Goal: Information Seeking & Learning: Understand process/instructions

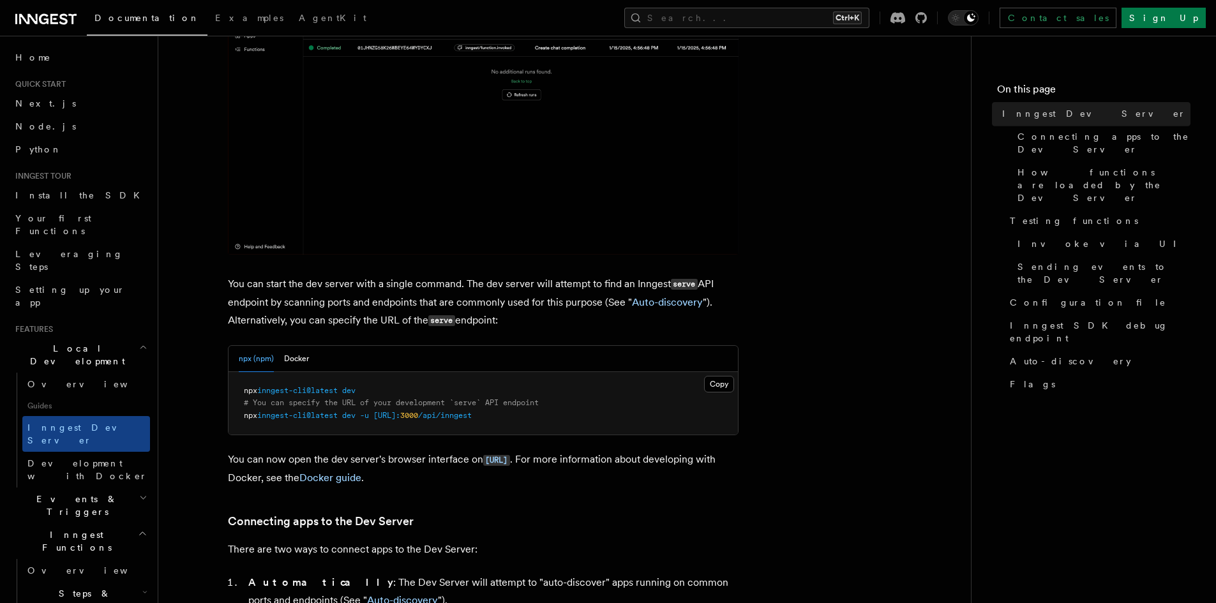
scroll to position [319, 0]
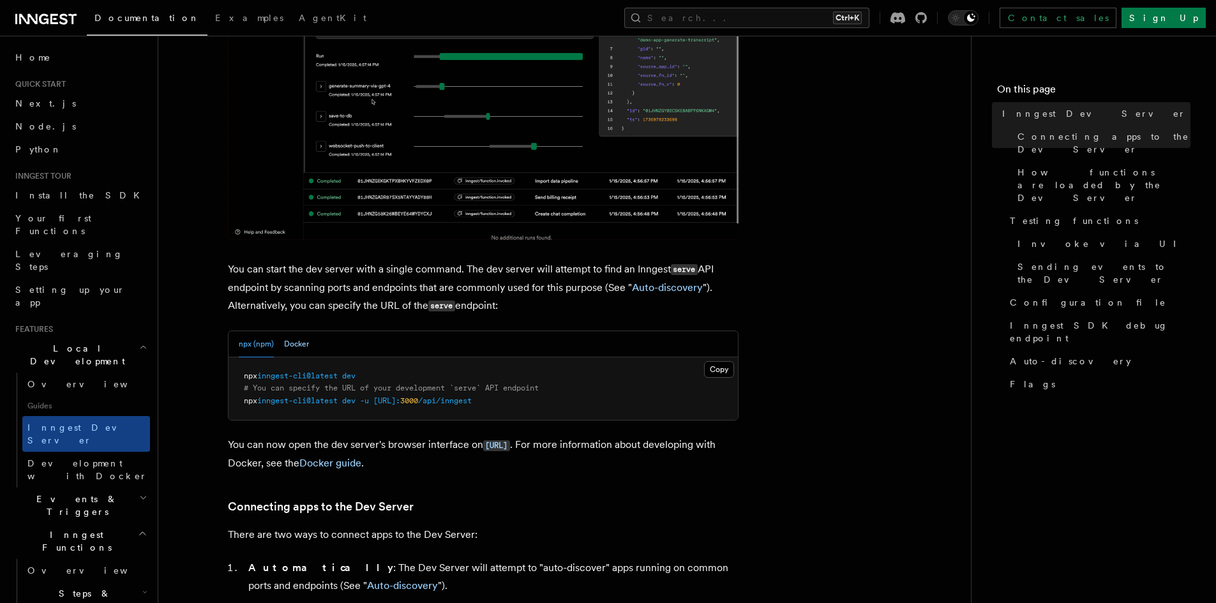
click at [303, 349] on button "Docker" at bounding box center [296, 344] width 25 height 26
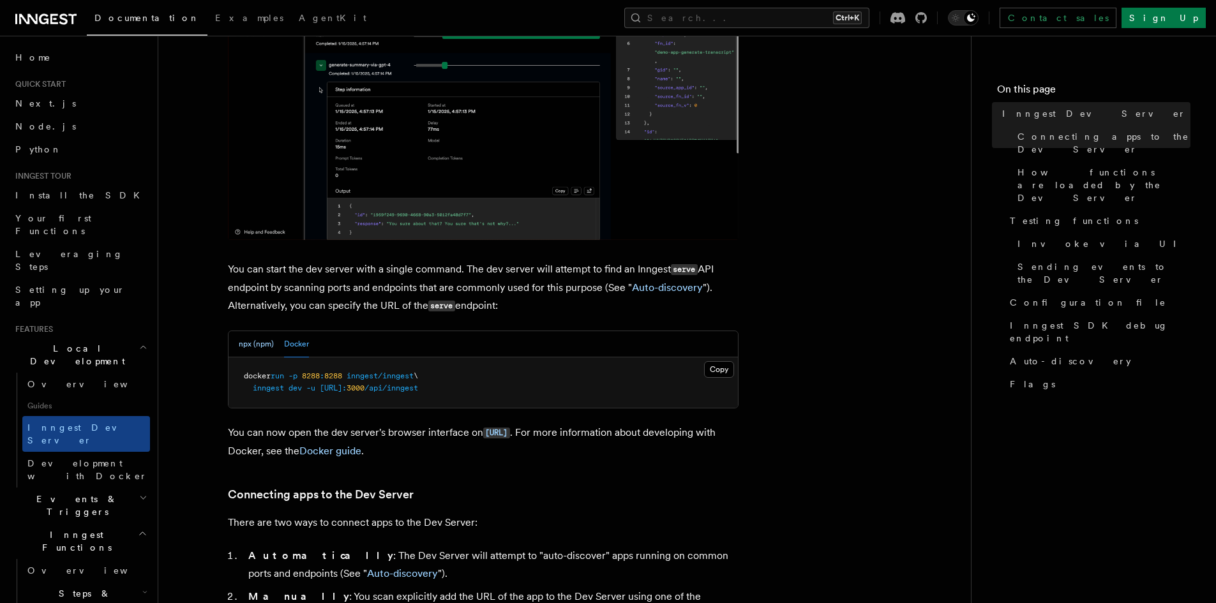
click at [250, 339] on button "npx (npm)" at bounding box center [256, 344] width 35 height 26
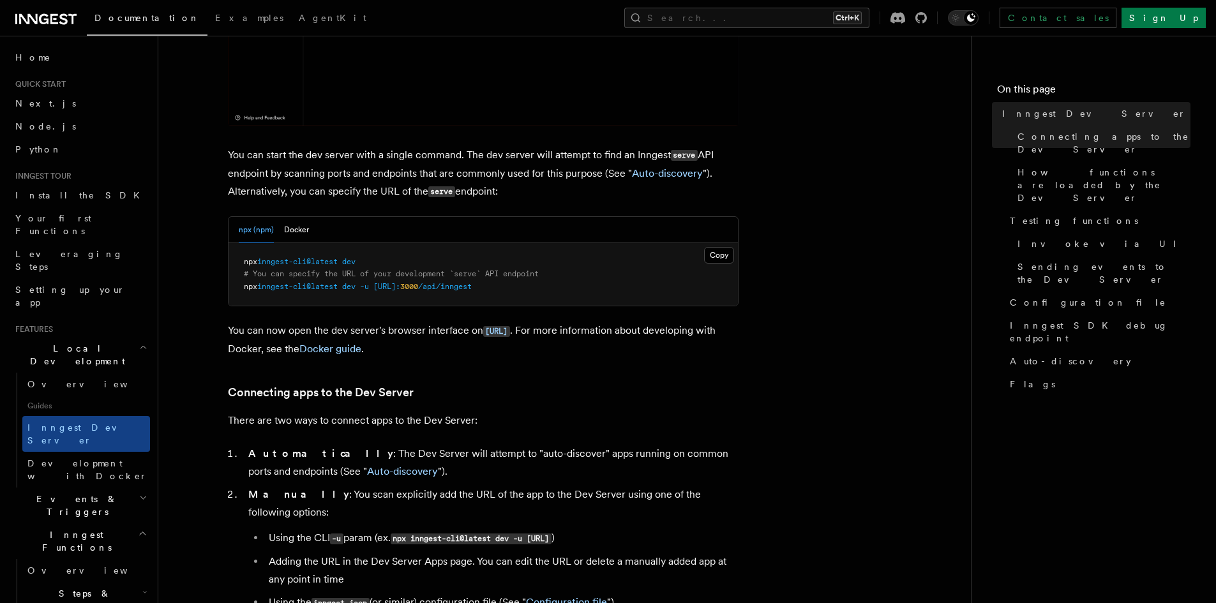
scroll to position [510, 0]
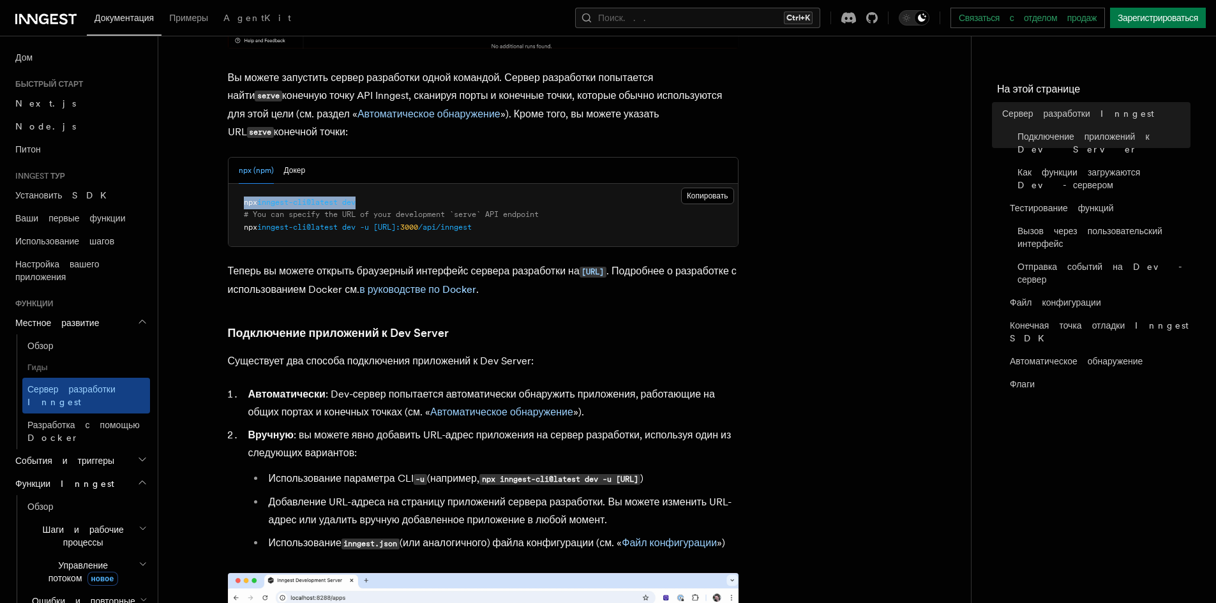
drag, startPoint x: 367, startPoint y: 199, endPoint x: 241, endPoint y: 205, distance: 126.5
click at [241, 205] on pre "npx inngest-cli@latest dev # You can specify the URL of your development `serve…" at bounding box center [482, 215] width 509 height 63
copy span "npx inngest-cli@latest dev"
click at [549, 226] on pre "npx inngest-cli@latest dev # You can specify the URL of your development `serve…" at bounding box center [482, 215] width 509 height 63
drag, startPoint x: 547, startPoint y: 223, endPoint x: 239, endPoint y: 234, distance: 307.7
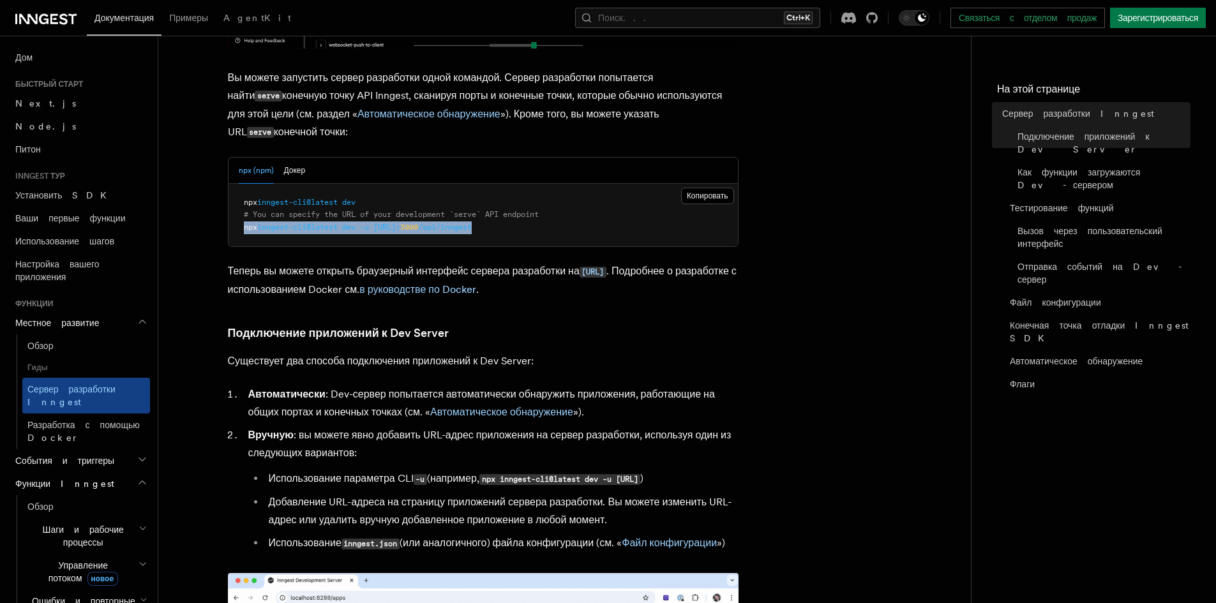
click at [239, 234] on pre "npx inngest-cli@latest dev # You can specify the URL of your development `serve…" at bounding box center [482, 215] width 509 height 63
copy span "npx inngest-cli@latest dev -u http://localhost: 3000 /api/inngest"
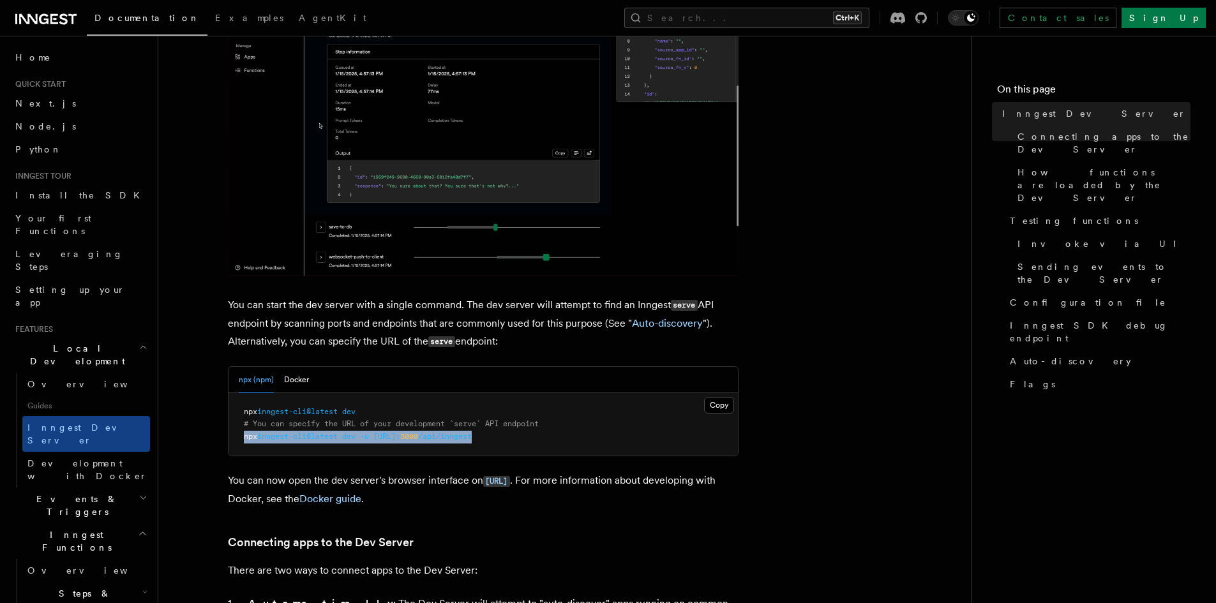
scroll to position [319, 0]
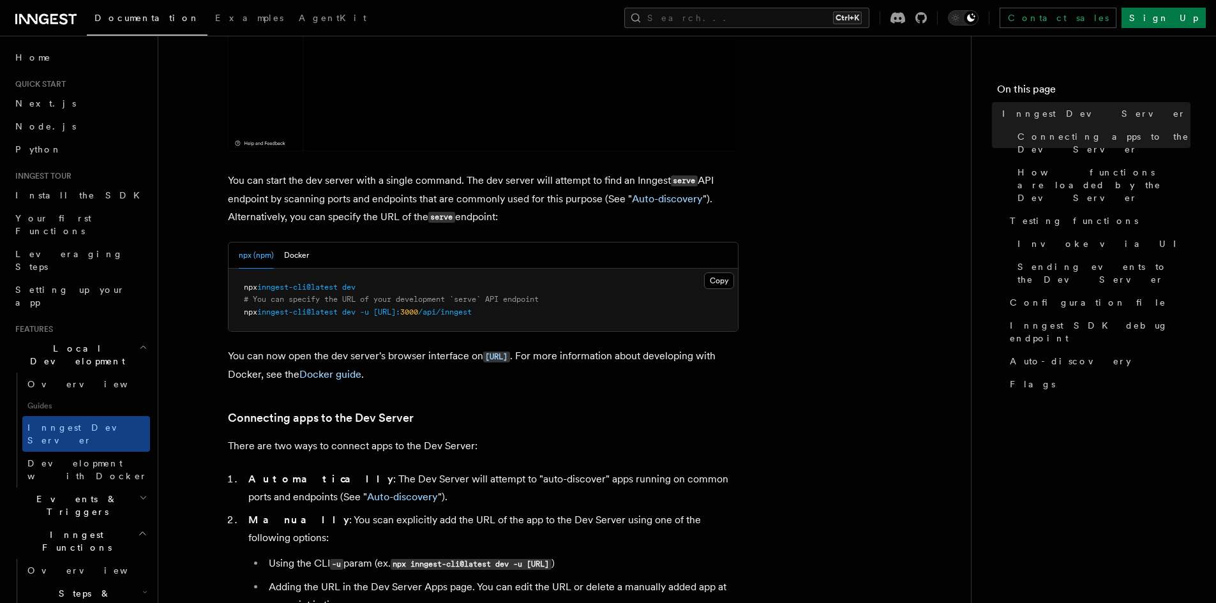
scroll to position [383, 0]
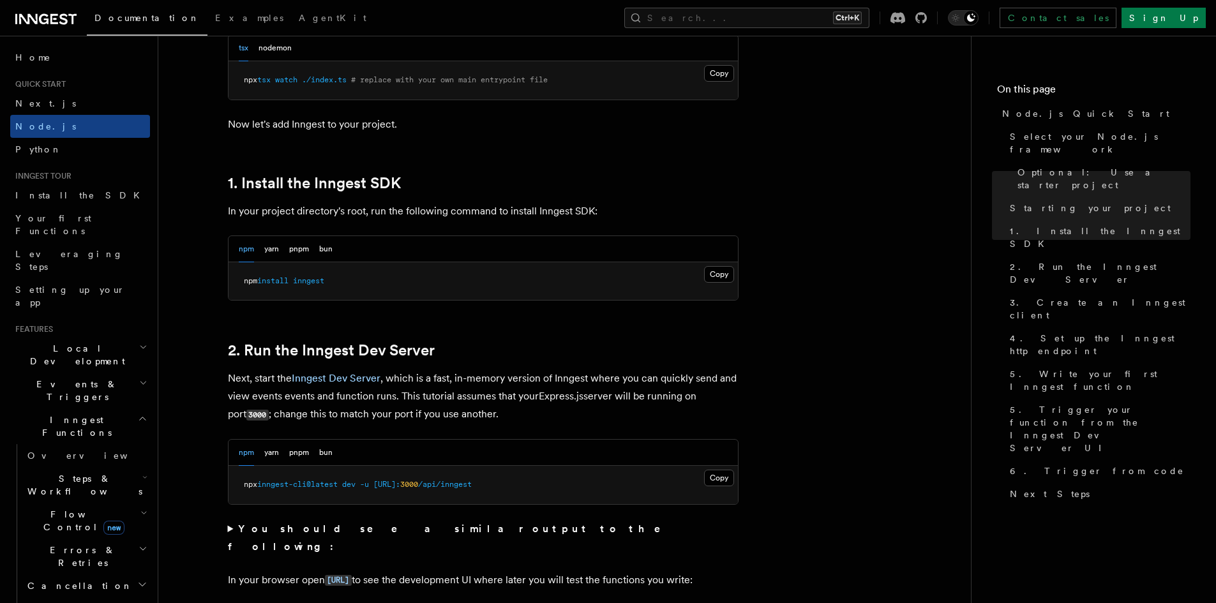
scroll to position [702, 0]
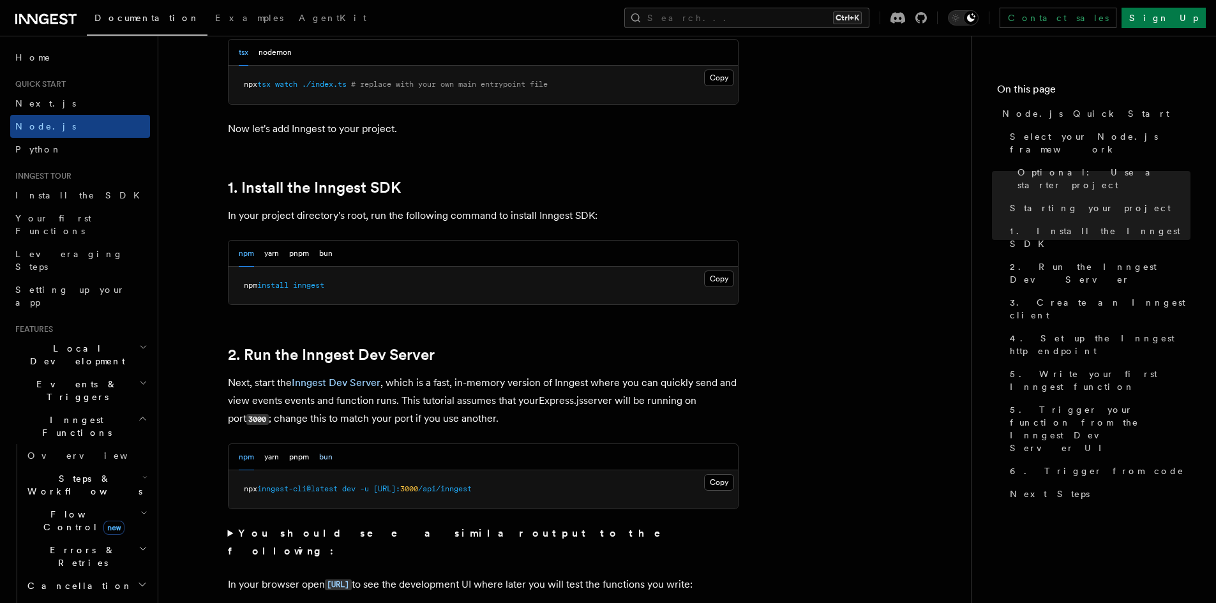
click at [327, 447] on button "bun" at bounding box center [325, 457] width 13 height 26
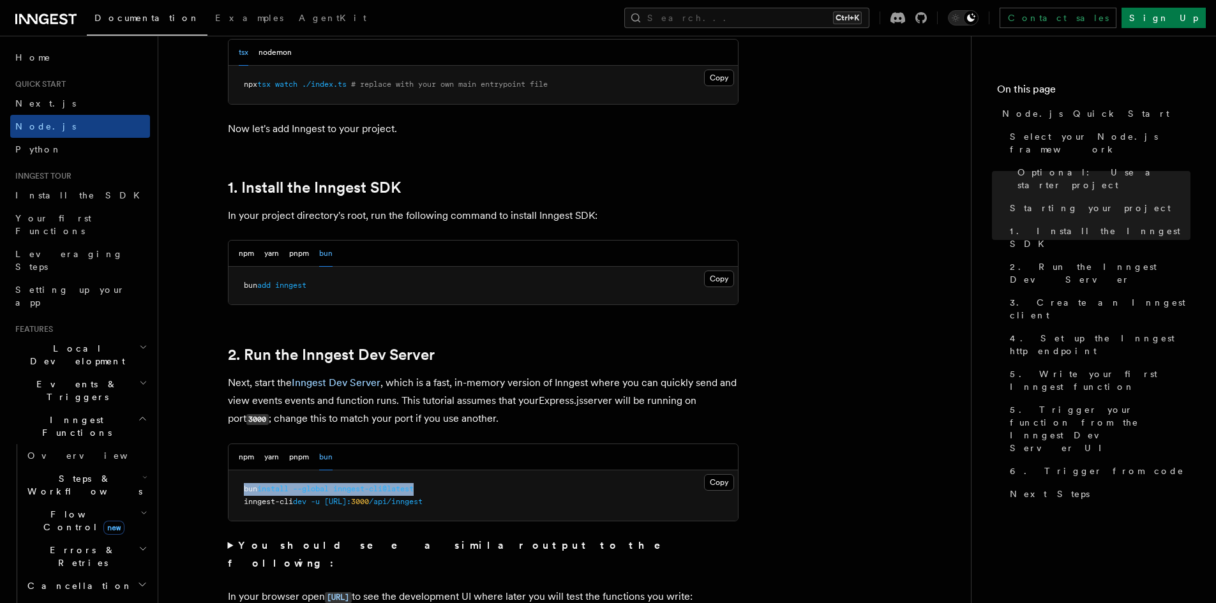
drag, startPoint x: 426, startPoint y: 489, endPoint x: 241, endPoint y: 491, distance: 185.1
click at [241, 491] on pre "bun install --global inngest-cli@latest inngest-cli dev -u http://localhost: 30…" at bounding box center [482, 495] width 509 height 50
copy span "bun install --global inngest-cli@latest"
click at [488, 499] on pre "bun install --global inngest-cli@latest inngest-cli dev -u http://localhost: 30…" at bounding box center [482, 495] width 509 height 50
drag, startPoint x: 490, startPoint y: 500, endPoint x: 245, endPoint y: 505, distance: 245.1
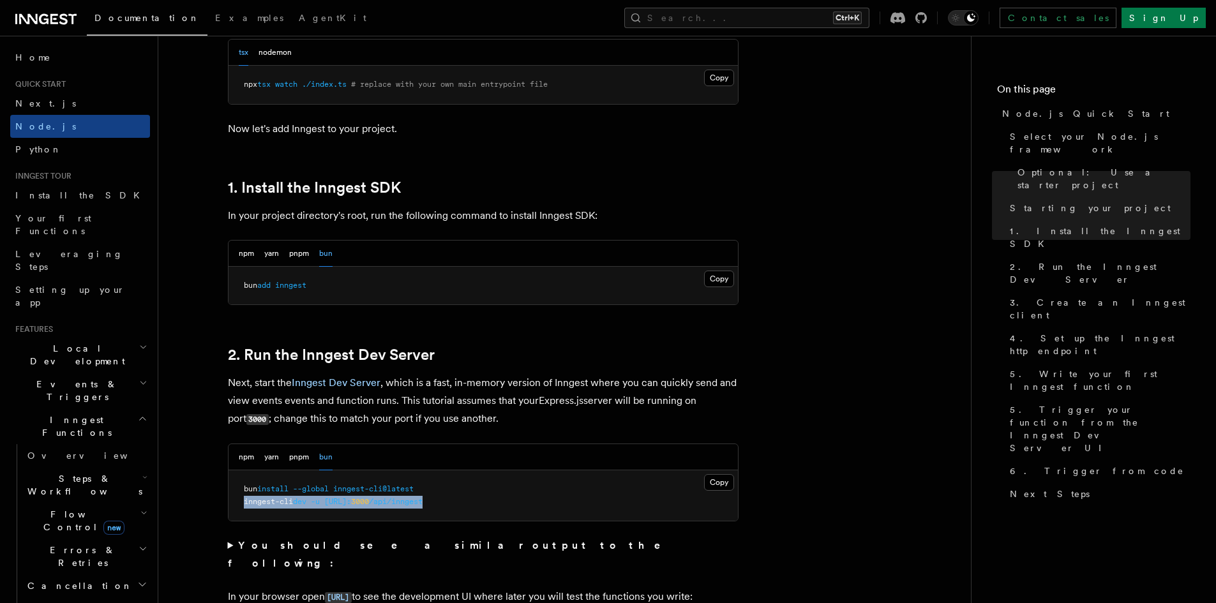
click at [245, 505] on pre "bun install --global inngest-cli@latest inngest-cli dev -u http://localhost: 30…" at bounding box center [482, 495] width 509 height 50
copy span "inngest-cli dev -u http://localhost: 3000 /api/inngest"
drag, startPoint x: 322, startPoint y: 279, endPoint x: 241, endPoint y: 287, distance: 80.8
click at [241, 287] on pre "bun add inngest" at bounding box center [482, 286] width 509 height 38
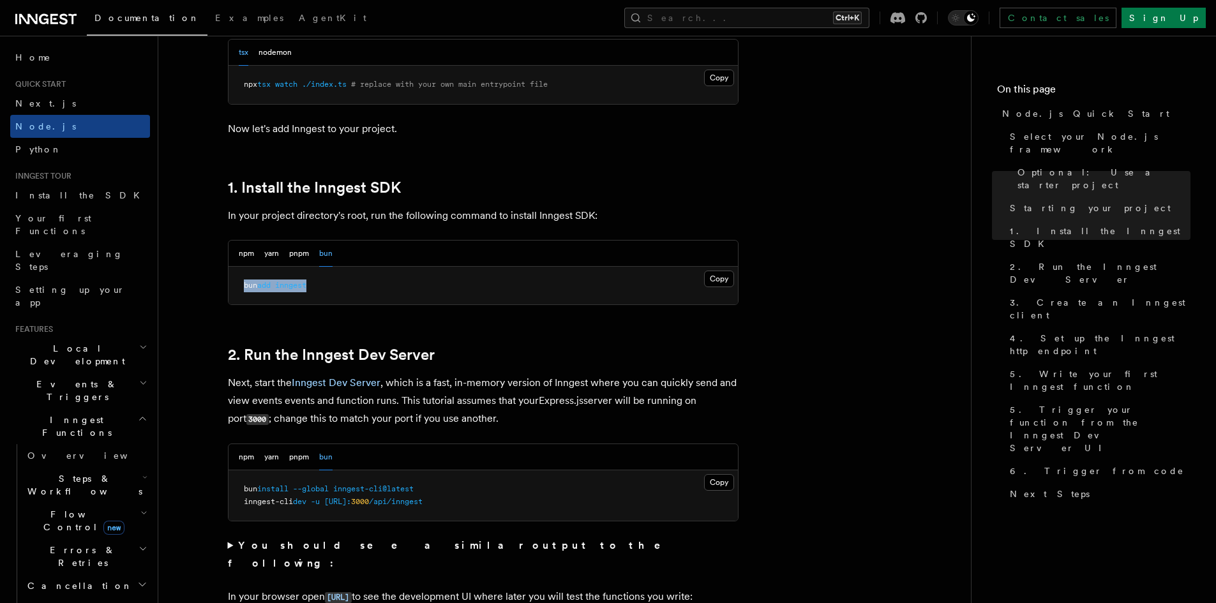
copy span "bun add inngest"
click at [712, 485] on button "Copy Copied" at bounding box center [719, 482] width 30 height 17
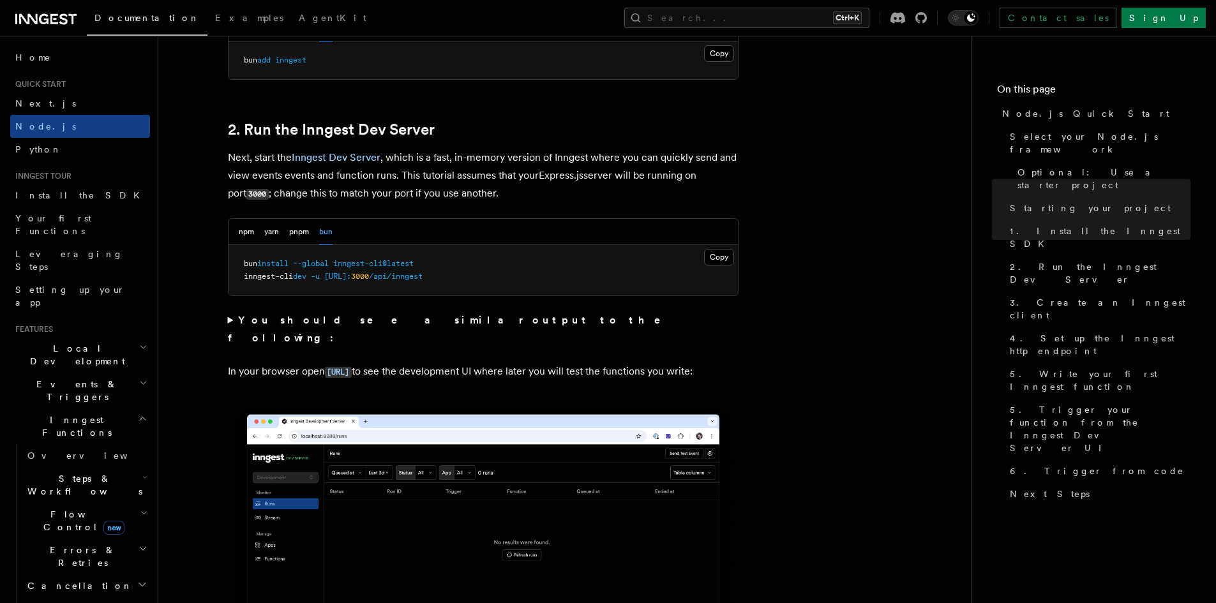
scroll to position [957, 0]
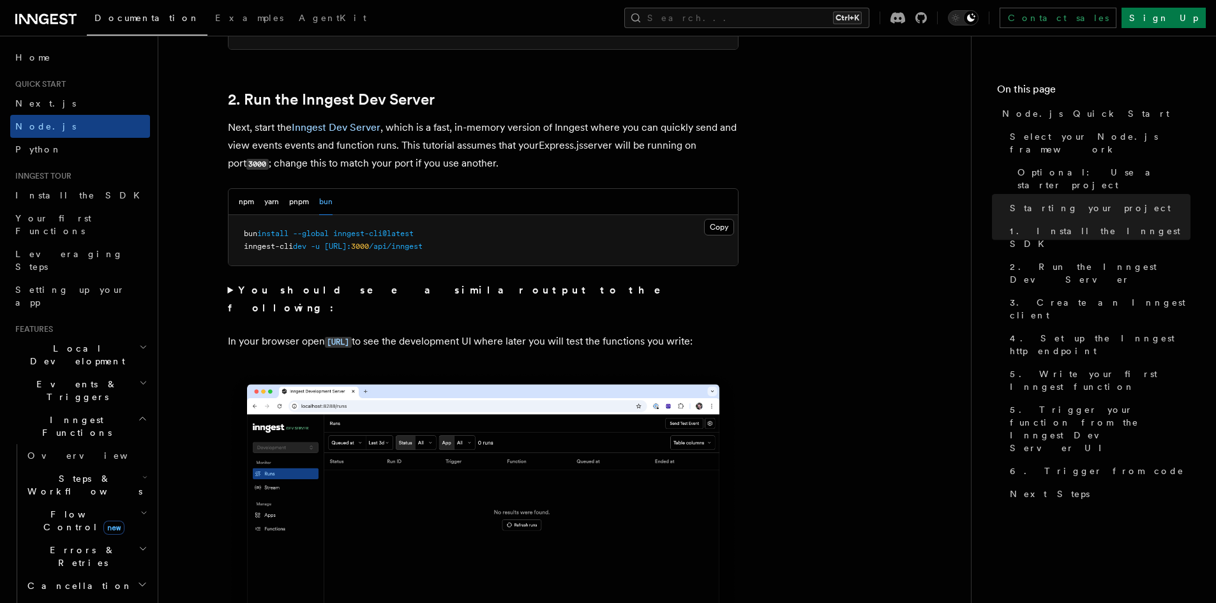
click at [549, 235] on pre "bun install --global inngest-cli@latest inngest-cli dev -u http://localhost: 30…" at bounding box center [482, 240] width 509 height 50
drag, startPoint x: 499, startPoint y: 247, endPoint x: 241, endPoint y: 251, distance: 257.8
click at [241, 251] on pre "bun install --global inngest-cli@latest inngest-cli dev -u http://localhost: 30…" at bounding box center [482, 240] width 509 height 50
copy span "inngest-cli dev -u http://localhost: 3000 /api/inngest"
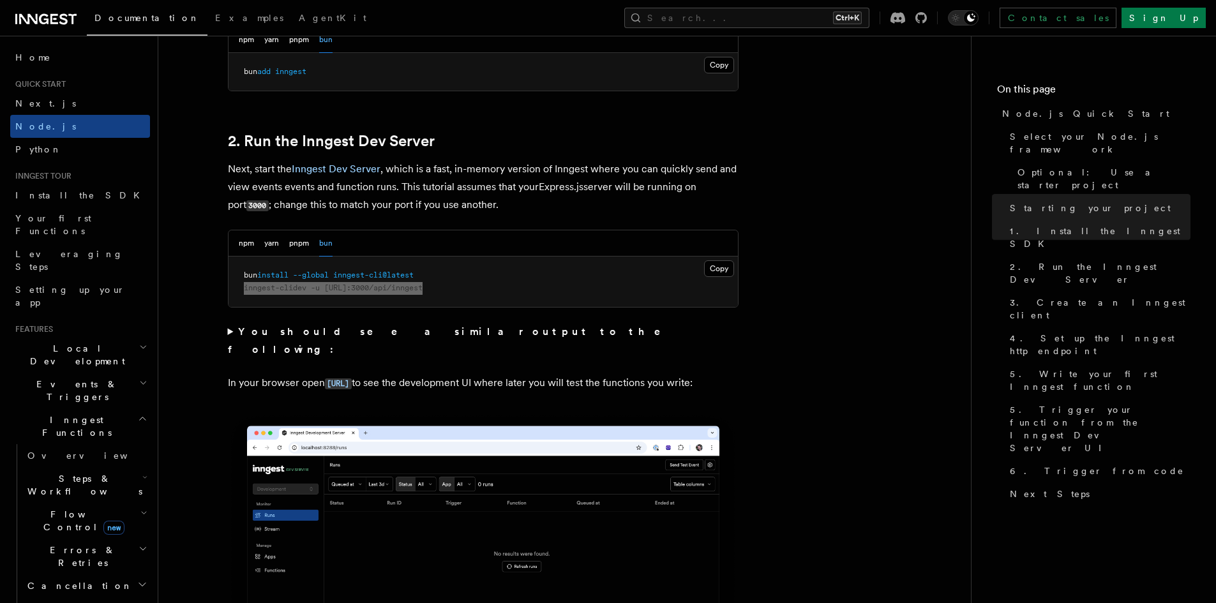
scroll to position [766, 0]
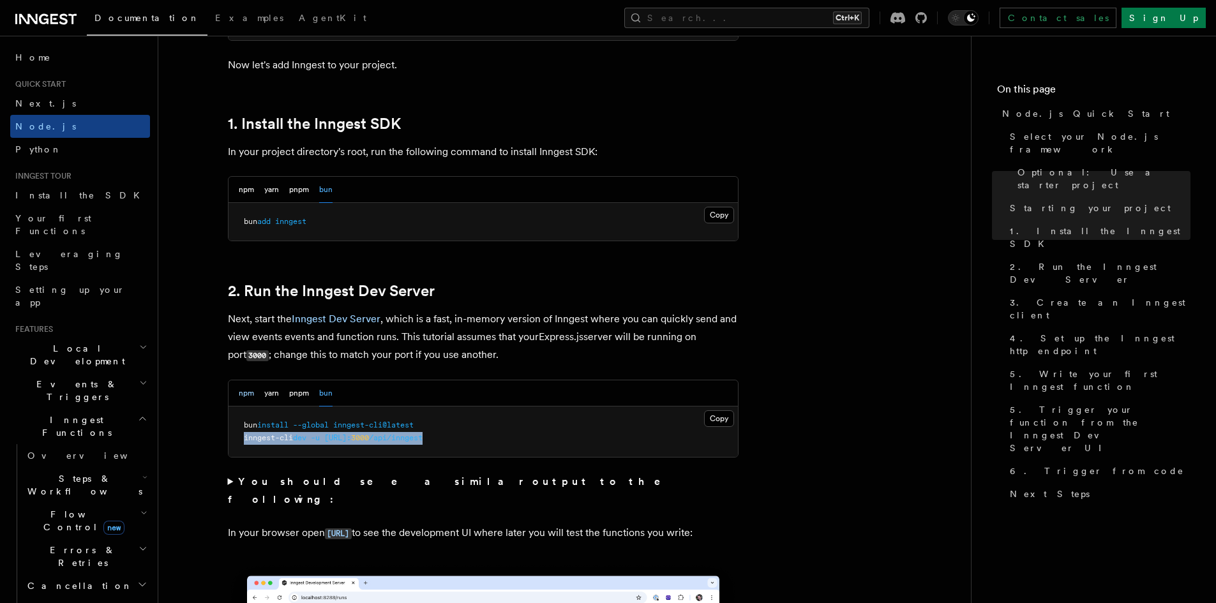
click at [242, 394] on button "npm" at bounding box center [246, 393] width 15 height 26
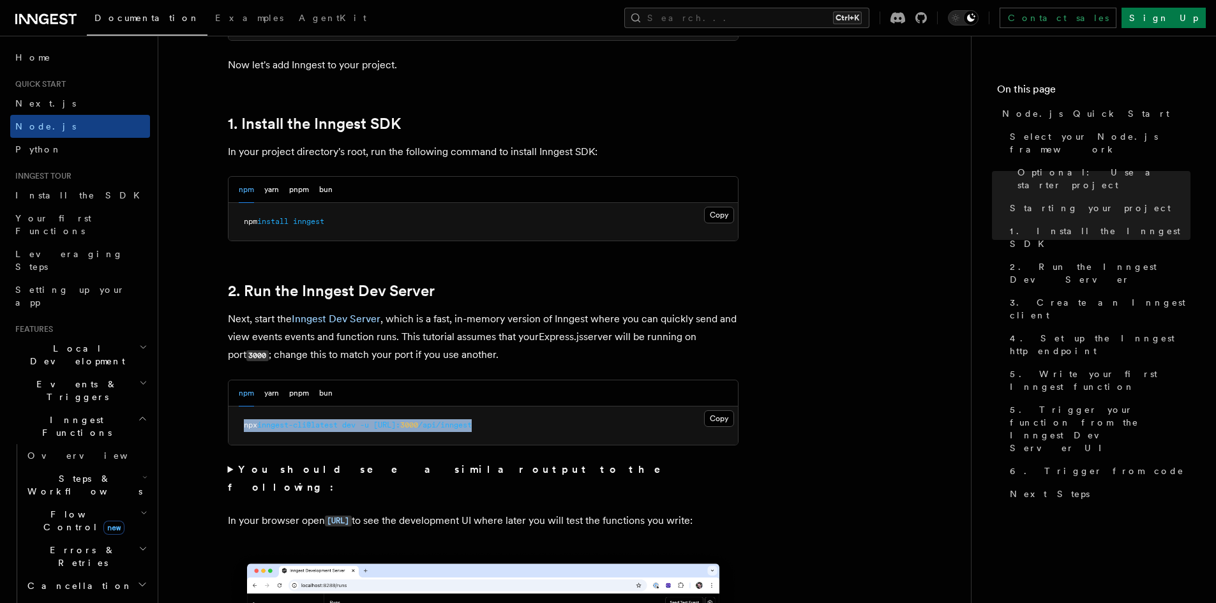
drag, startPoint x: 551, startPoint y: 419, endPoint x: 245, endPoint y: 436, distance: 306.7
click at [245, 436] on pre "npx inngest-cli@latest dev -u http://localhost: 3000 /api/inngest" at bounding box center [482, 425] width 509 height 38
copy span "npx inngest-cli@latest dev -u http://localhost: 3000 /api/inngest"
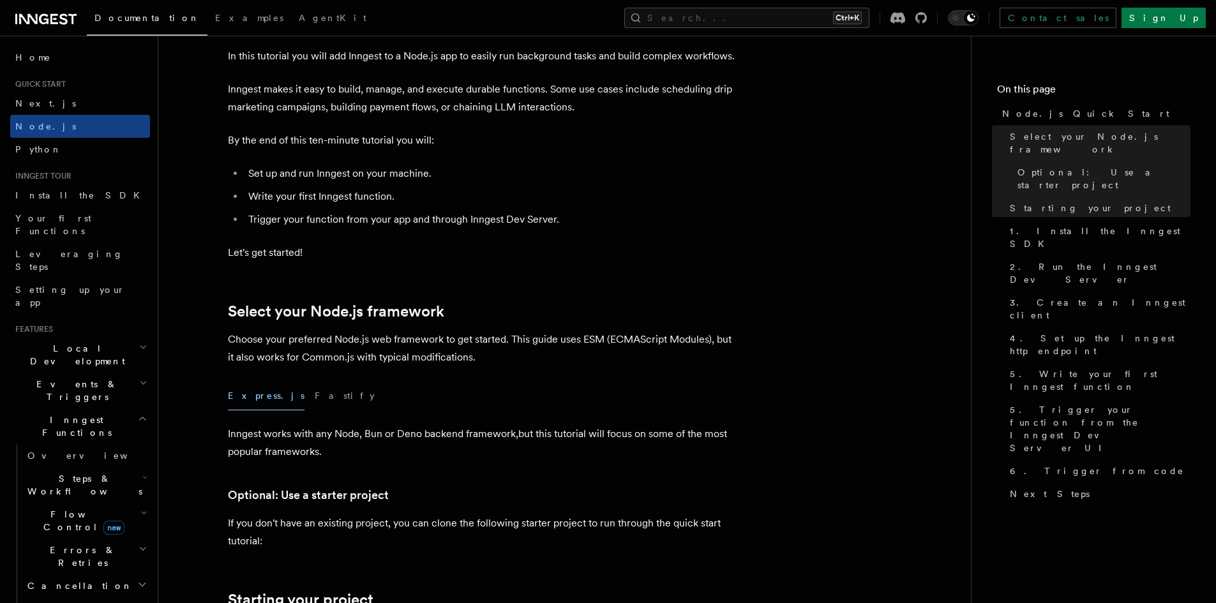
scroll to position [0, 0]
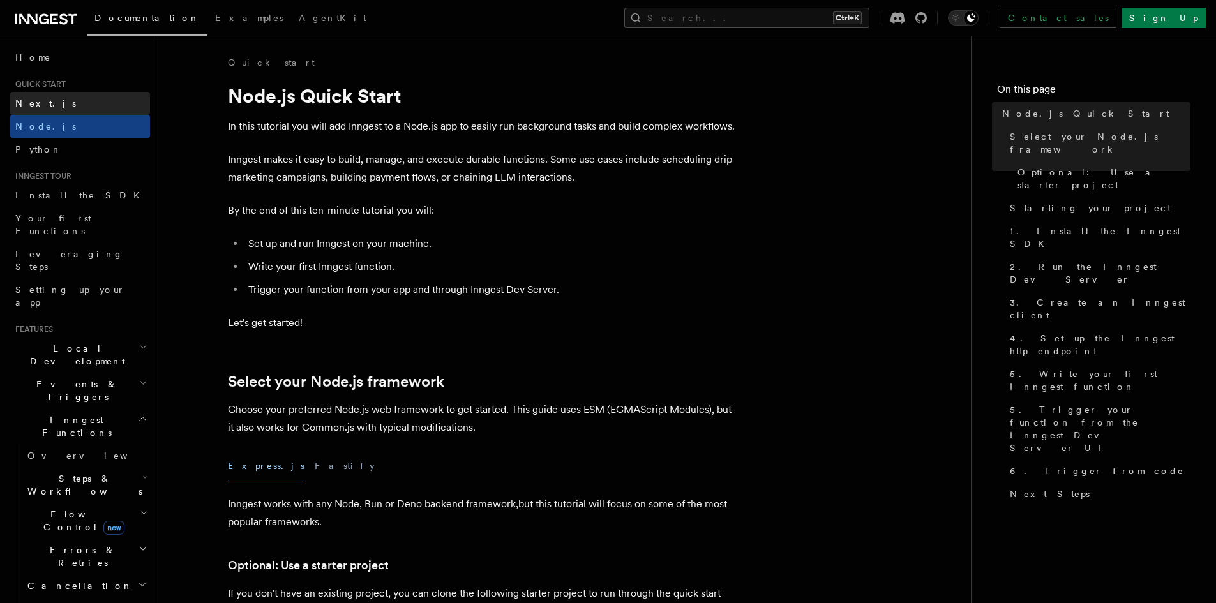
click at [73, 110] on link "Next.js" at bounding box center [80, 103] width 140 height 23
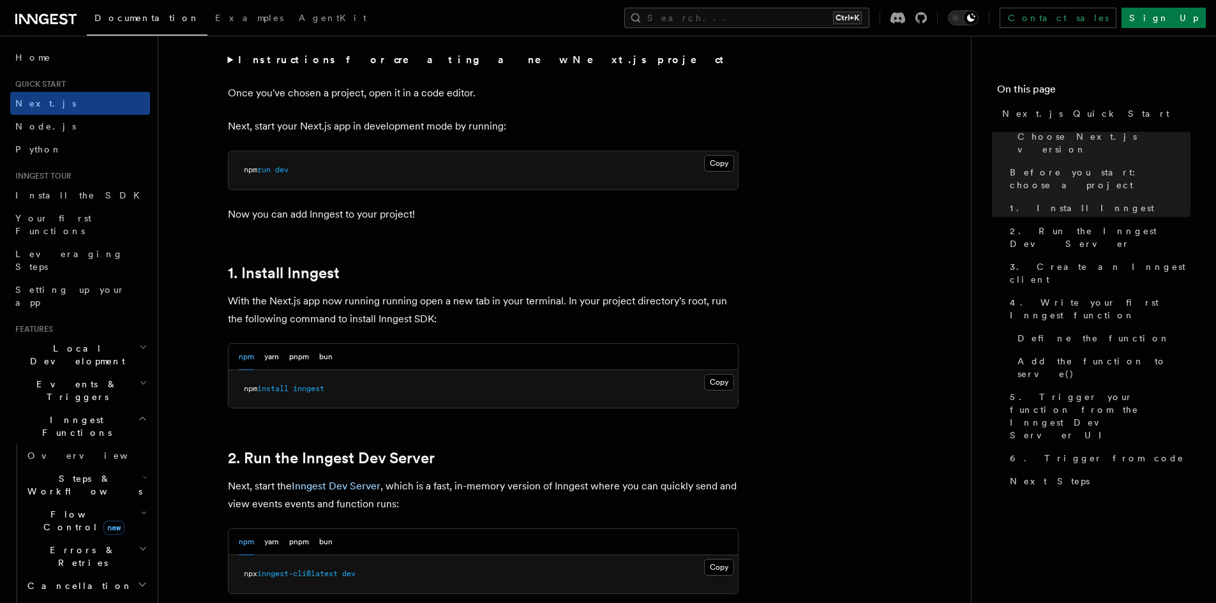
scroll to position [638, 0]
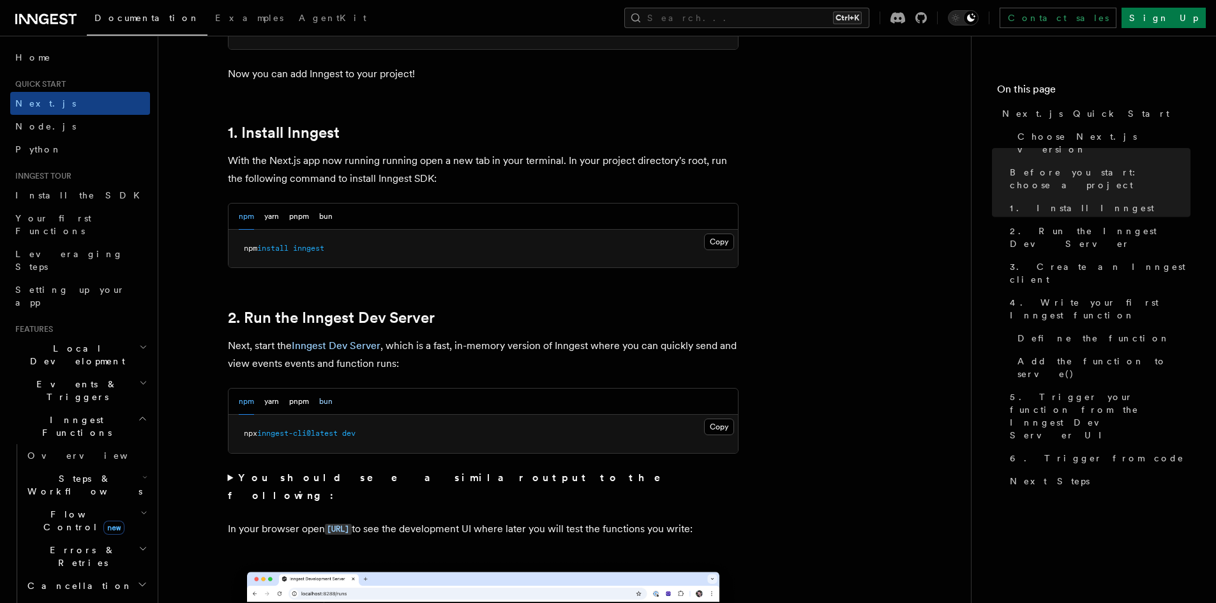
click at [329, 402] on button "bun" at bounding box center [325, 402] width 13 height 26
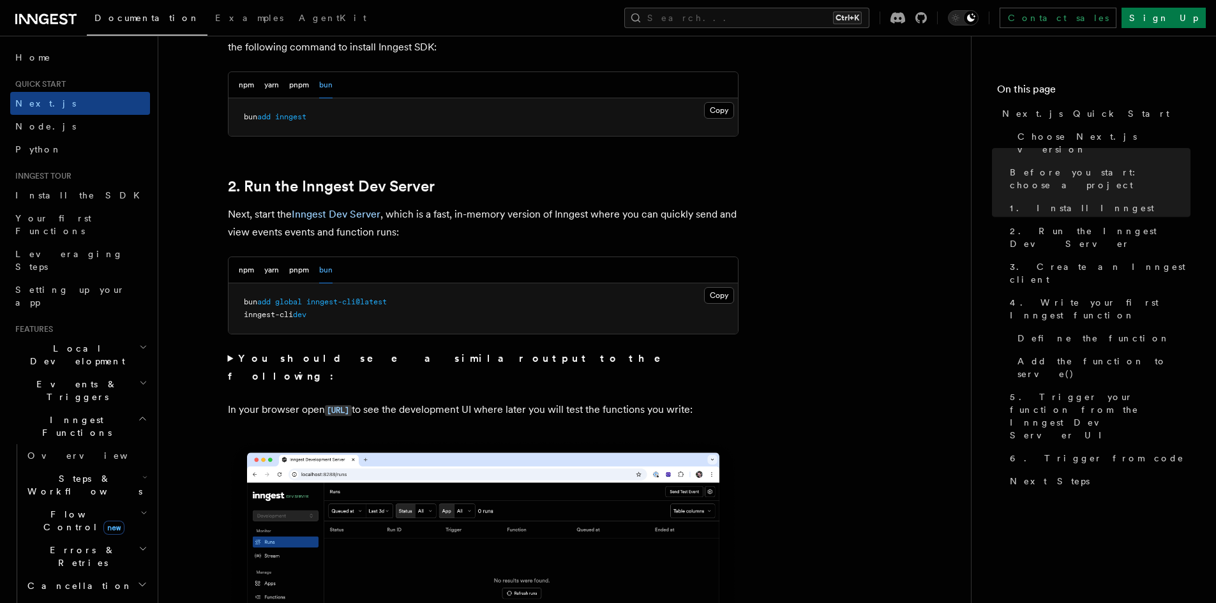
scroll to position [830, 0]
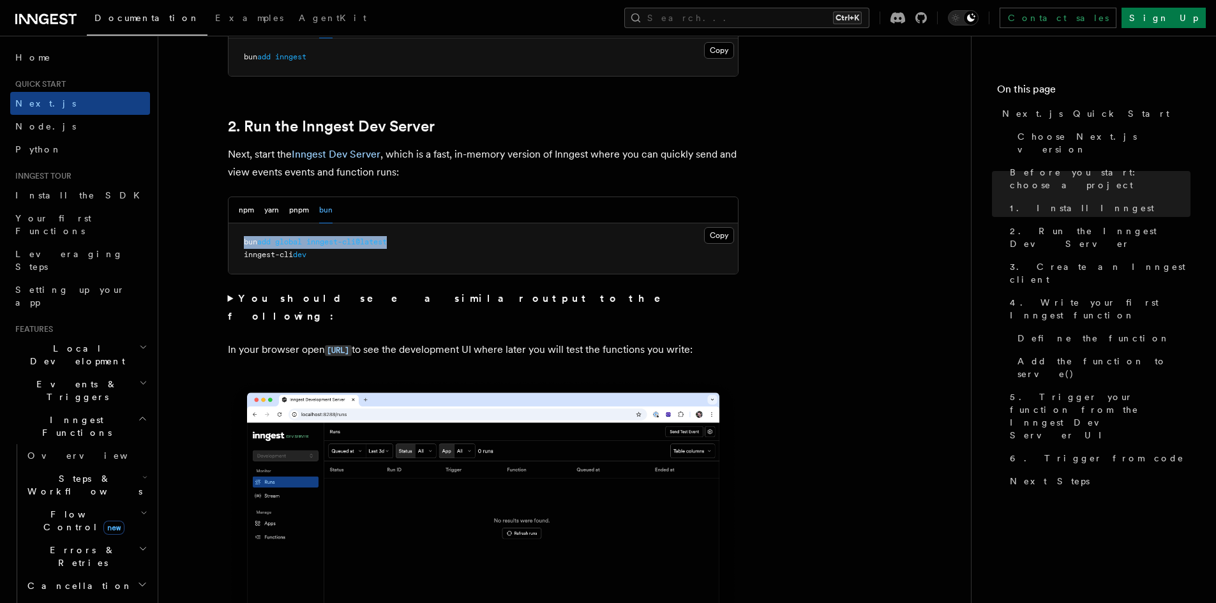
drag, startPoint x: 401, startPoint y: 236, endPoint x: 224, endPoint y: 239, distance: 177.4
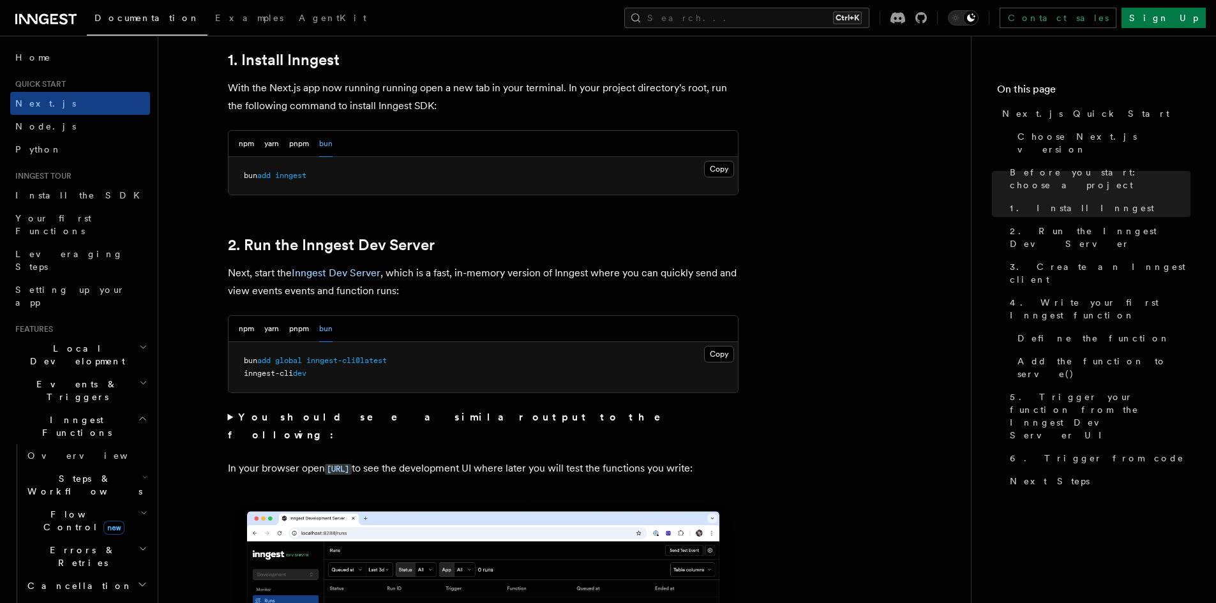
scroll to position [702, 0]
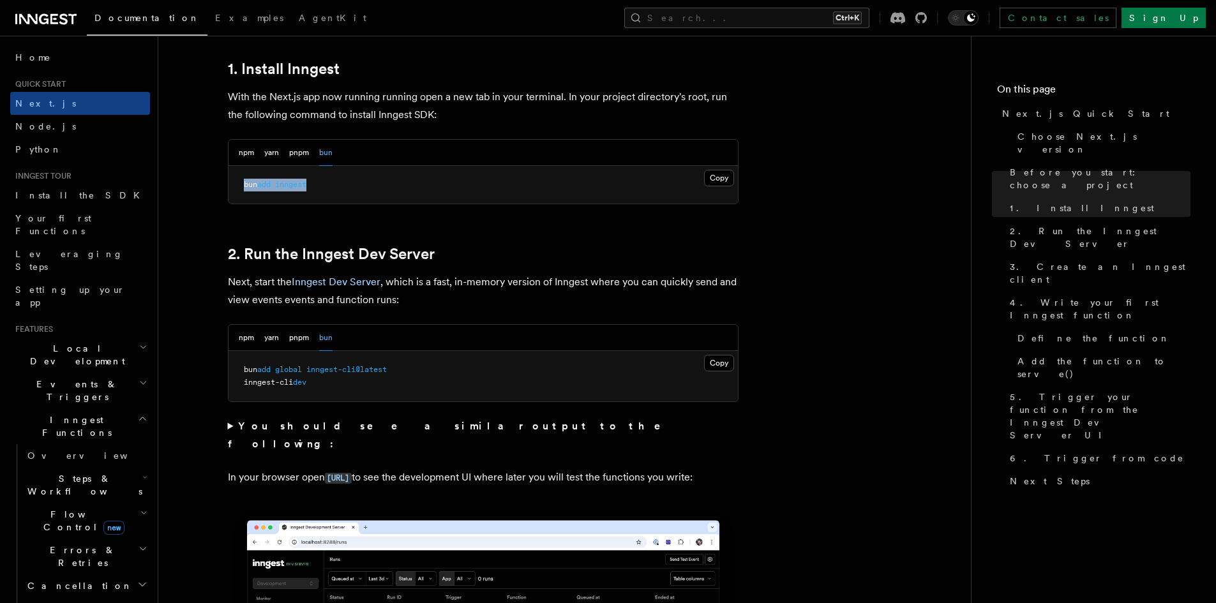
drag, startPoint x: 318, startPoint y: 190, endPoint x: 238, endPoint y: 190, distance: 80.4
click at [238, 190] on pre "bun add inngest" at bounding box center [482, 185] width 509 height 38
copy span "bun add inngest"
drag, startPoint x: 404, startPoint y: 364, endPoint x: 241, endPoint y: 363, distance: 163.4
click at [241, 363] on pre "bun add global inngest-cli@latest inngest-cli dev" at bounding box center [482, 376] width 509 height 50
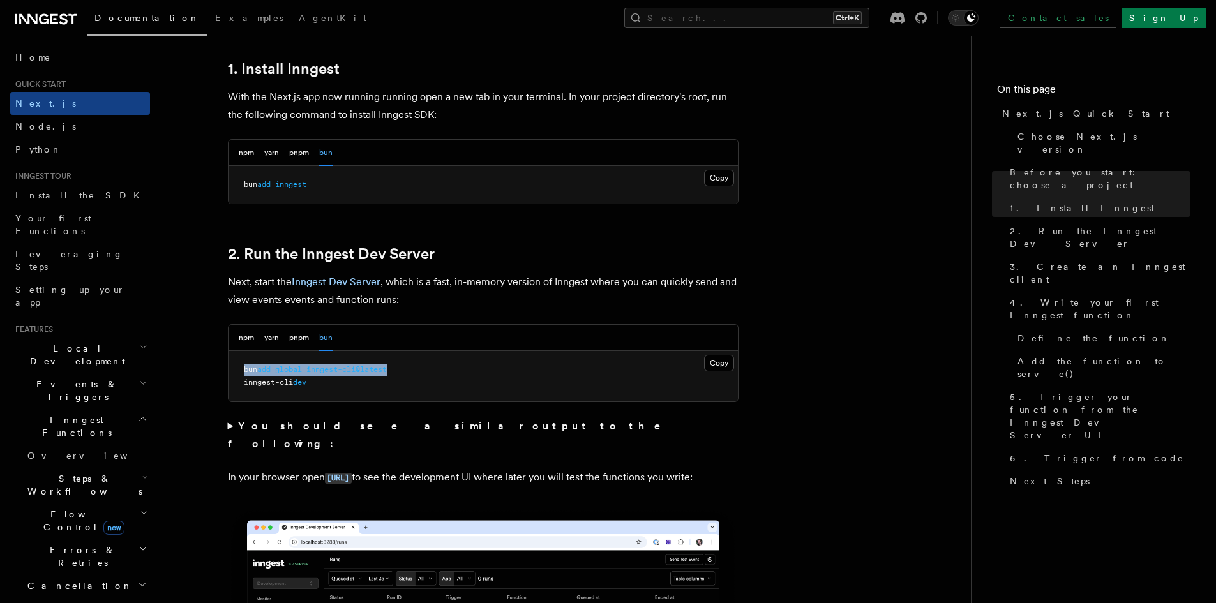
copy span "bun add global inngest-cli@latest"
click at [392, 395] on pre "bun add global inngest-cli@latest inngest-cli dev" at bounding box center [482, 376] width 509 height 50
drag, startPoint x: 336, startPoint y: 389, endPoint x: 244, endPoint y: 384, distance: 92.0
click at [244, 384] on pre "bun add global inngest-cli@latest inngest-cli dev" at bounding box center [482, 376] width 509 height 50
copy span "inngest-cli dev"
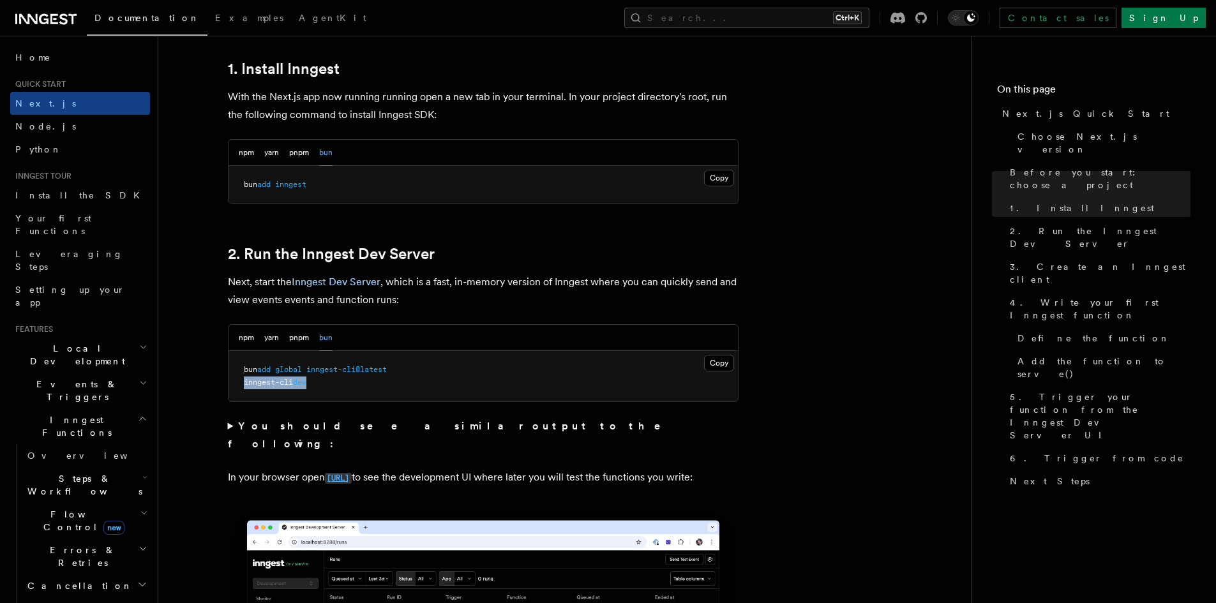
click at [352, 473] on code "[URL]" at bounding box center [338, 478] width 27 height 11
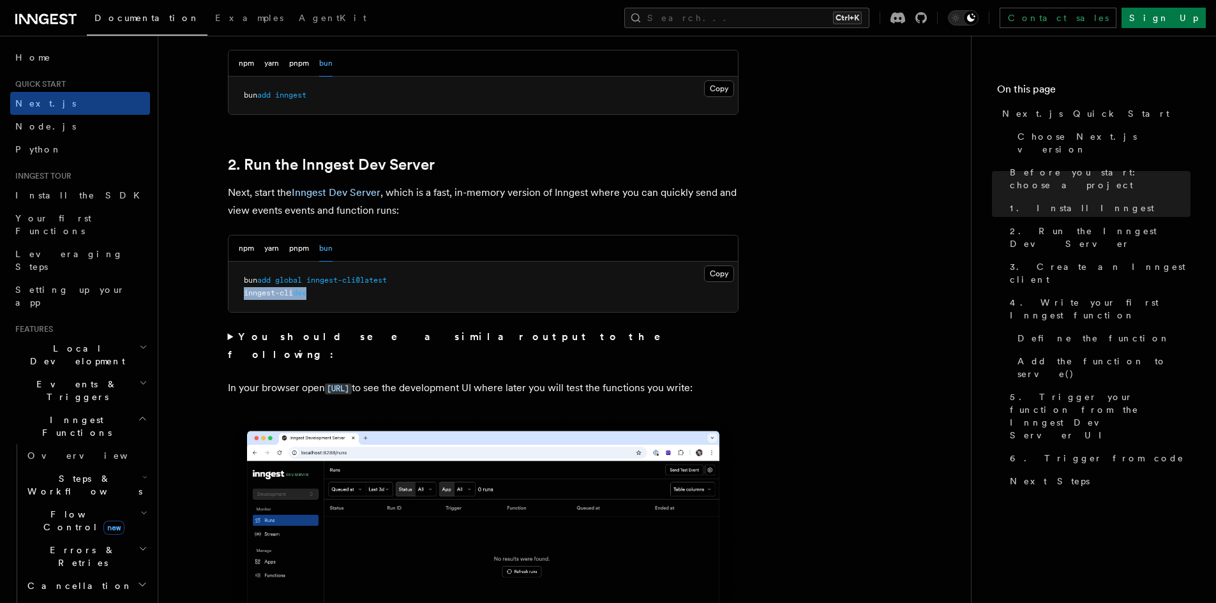
scroll to position [893, 0]
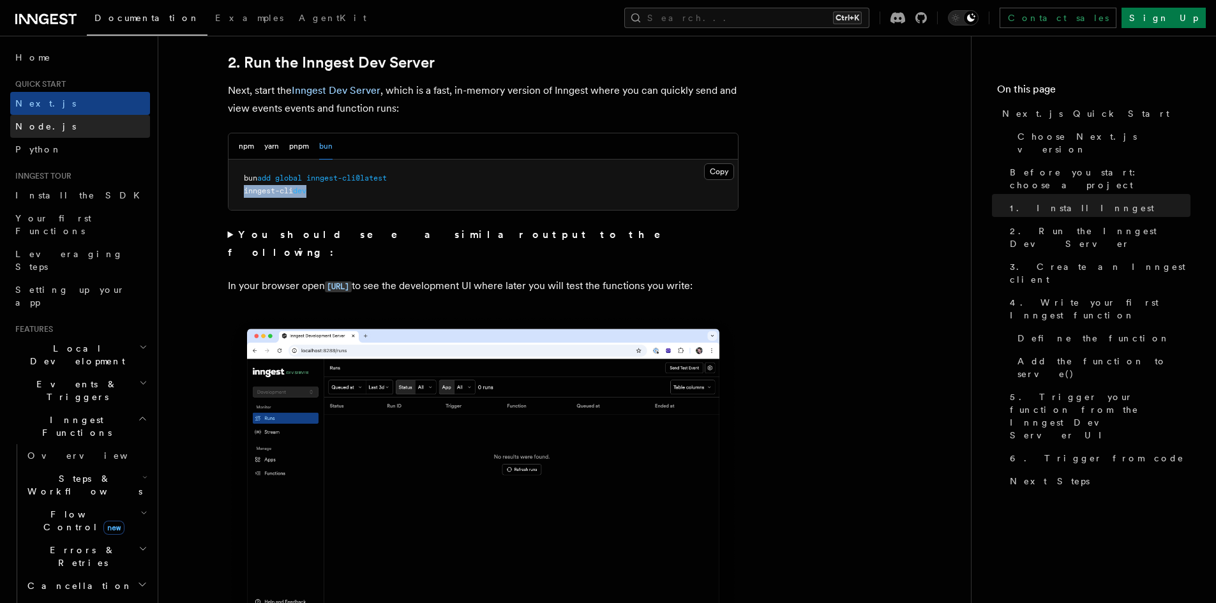
click at [41, 130] on span "Node.js" at bounding box center [45, 126] width 61 height 10
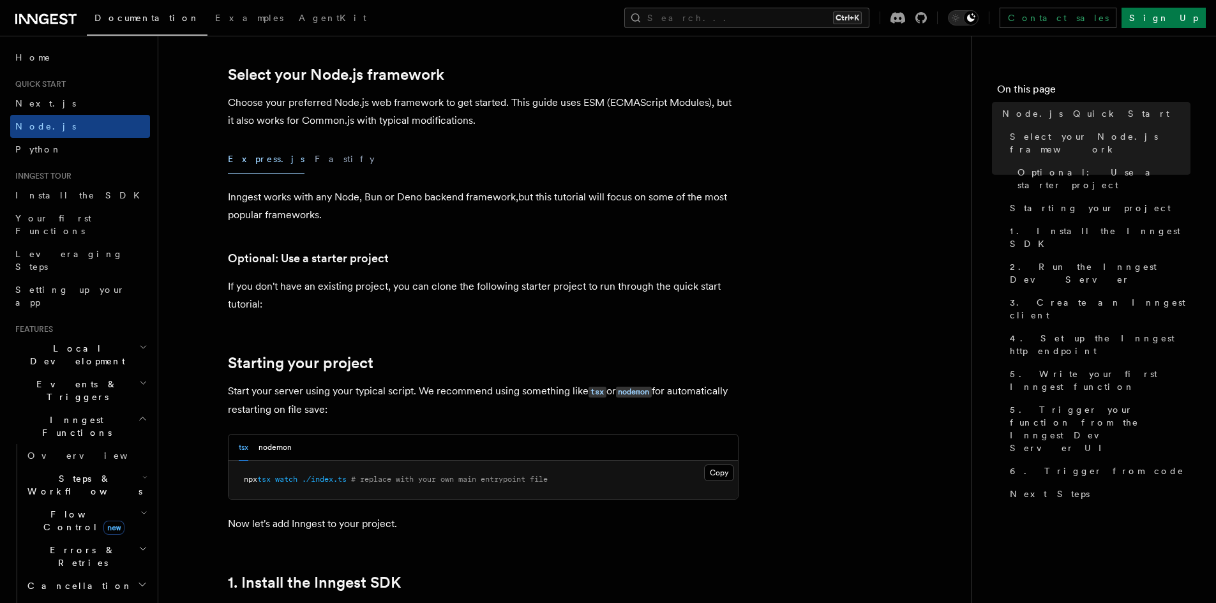
scroll to position [319, 0]
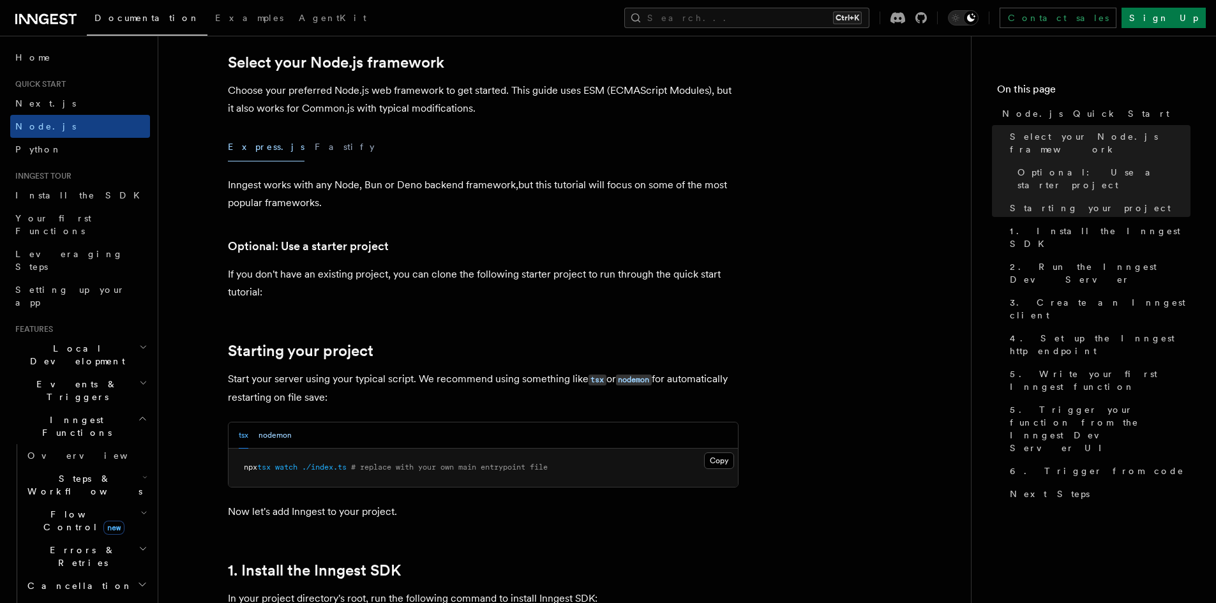
click at [269, 437] on button "nodemon" at bounding box center [274, 435] width 33 height 26
click at [241, 432] on button "tsx" at bounding box center [244, 435] width 10 height 26
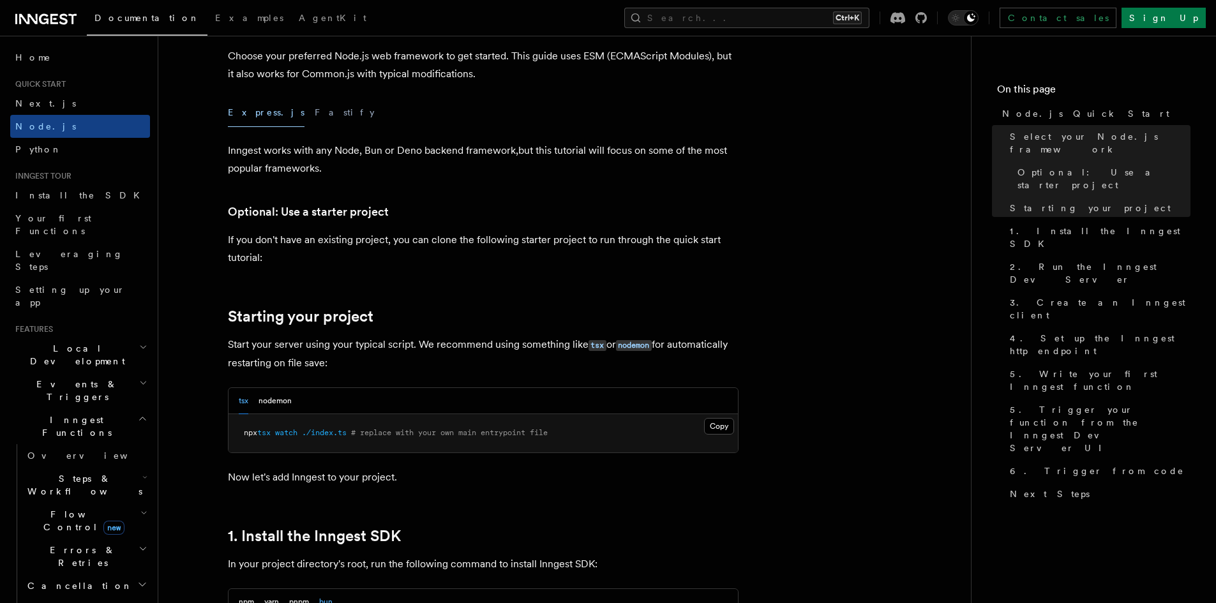
scroll to position [447, 0]
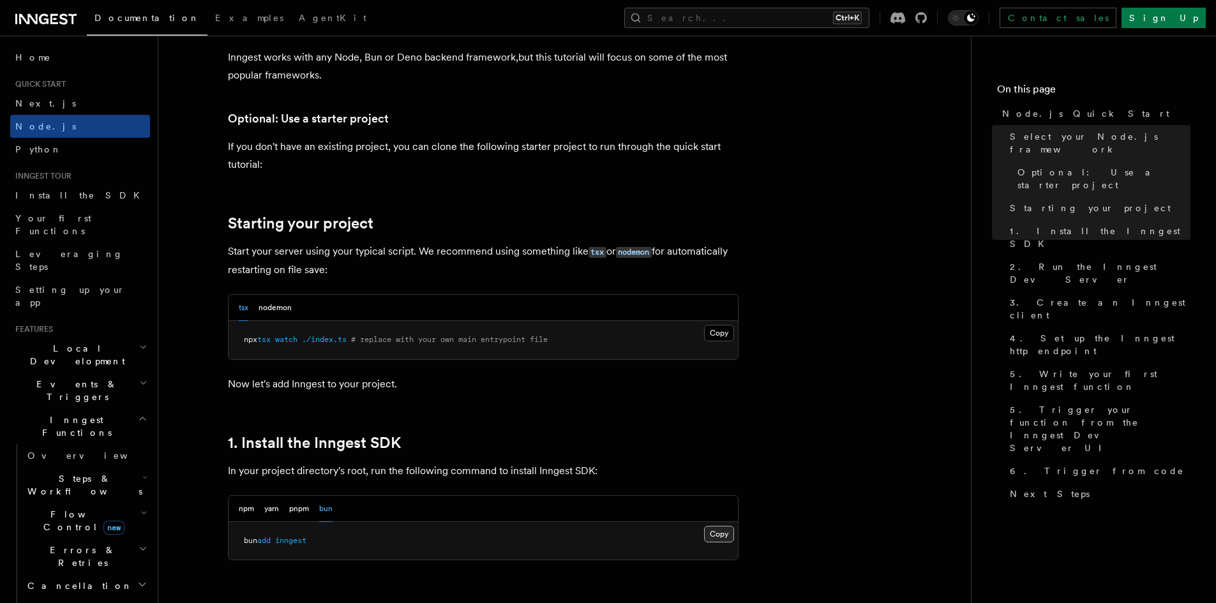
click at [723, 535] on button "Copy Copied" at bounding box center [719, 534] width 30 height 17
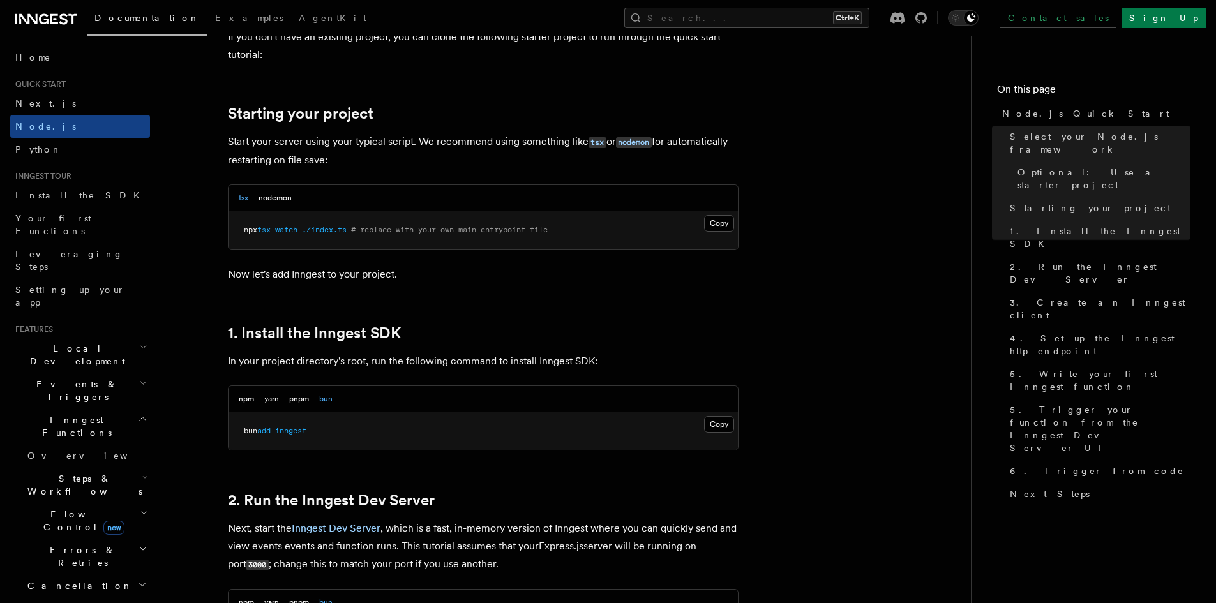
scroll to position [638, 0]
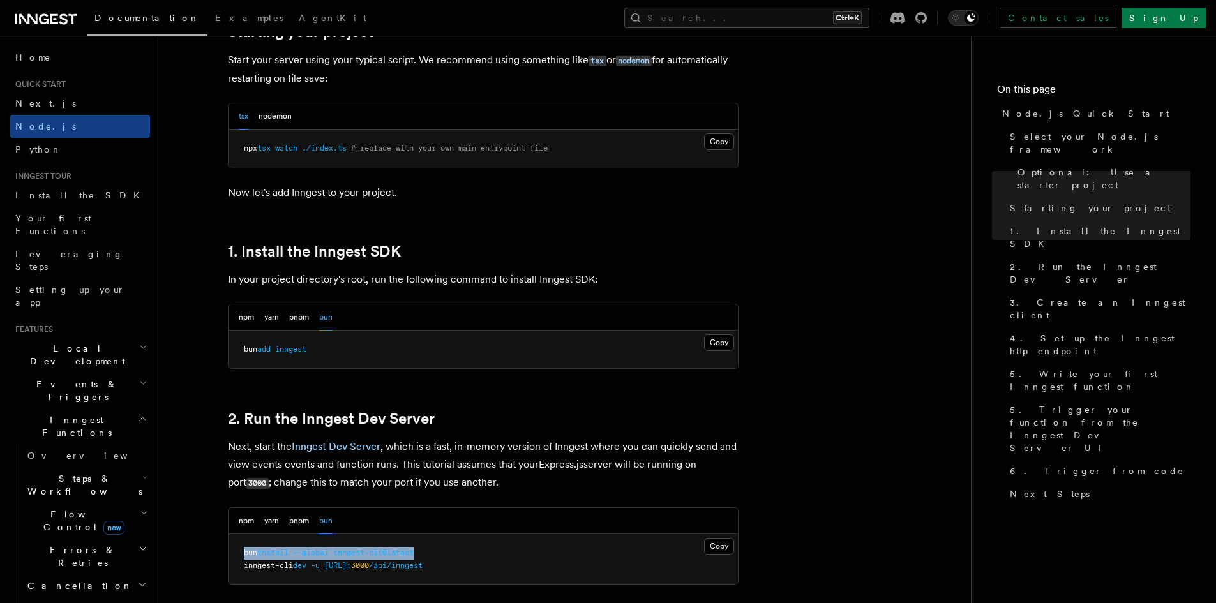
drag, startPoint x: 432, startPoint y: 546, endPoint x: 233, endPoint y: 546, distance: 199.1
click at [233, 546] on pre "bun install --global inngest-cli@latest inngest-cli dev -u http://localhost: 30…" at bounding box center [482, 559] width 509 height 50
copy span "bun install --global inngest-cli@latest"
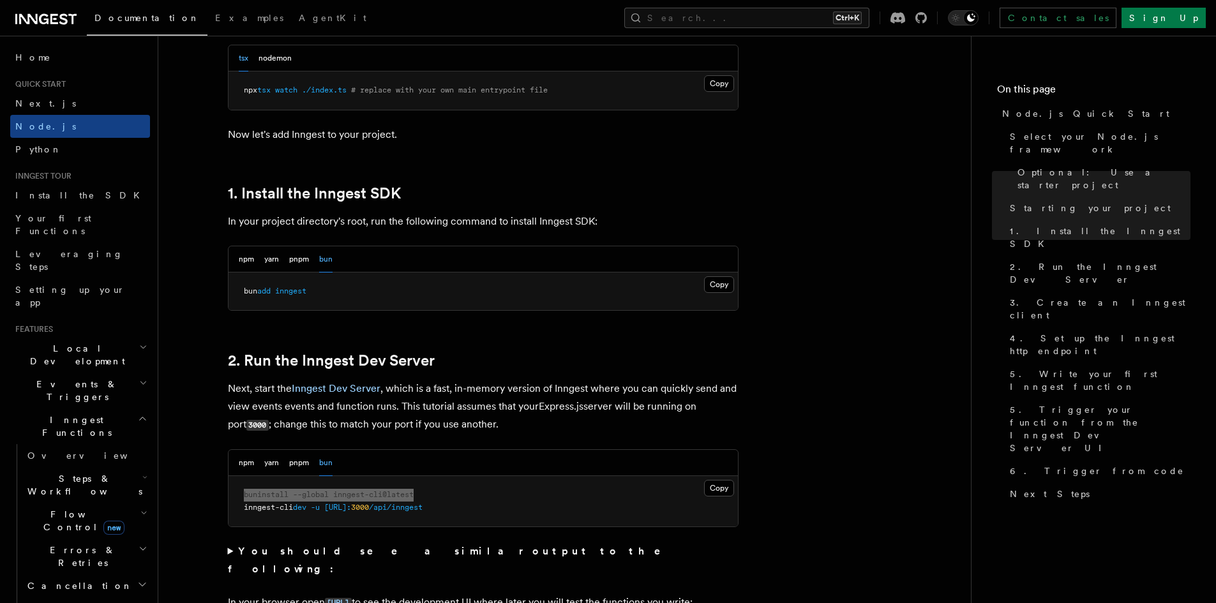
scroll to position [702, 0]
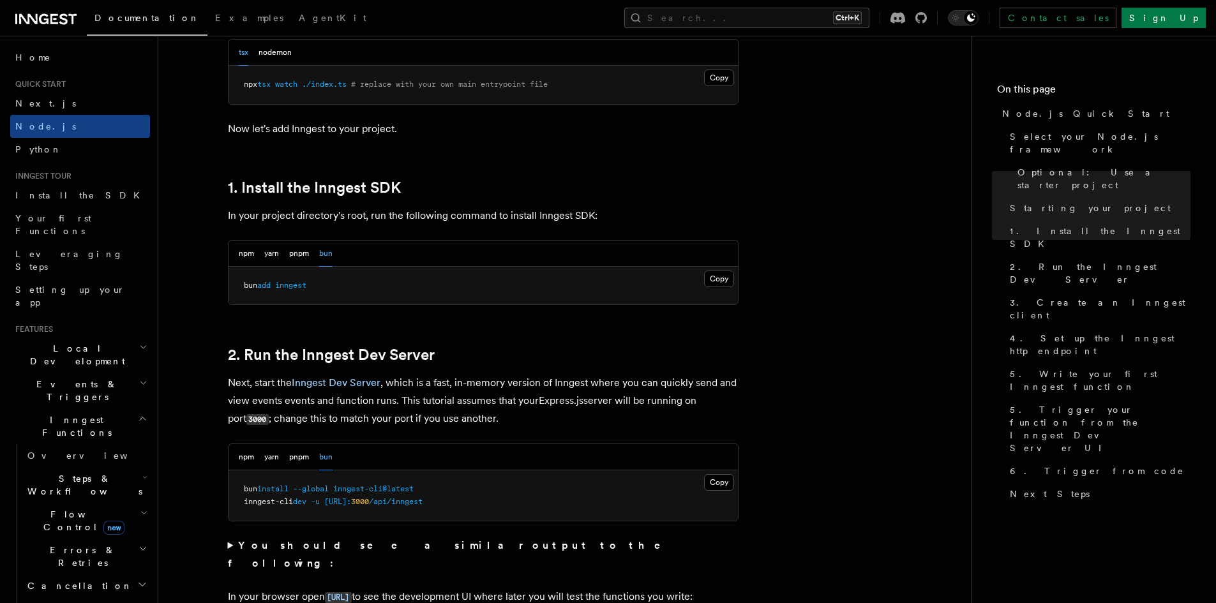
click at [495, 509] on pre "bun install --global inngest-cli@latest inngest-cli dev -u http://localhost: 30…" at bounding box center [482, 495] width 509 height 50
drag, startPoint x: 489, startPoint y: 502, endPoint x: 243, endPoint y: 502, distance: 246.3
click at [243, 502] on pre "bun install --global inngest-cli@latest inngest-cli dev -u http://localhost: 30…" at bounding box center [482, 495] width 509 height 50
copy span "inngest-cli dev -u http://localhost: 3000 /api/inngest"
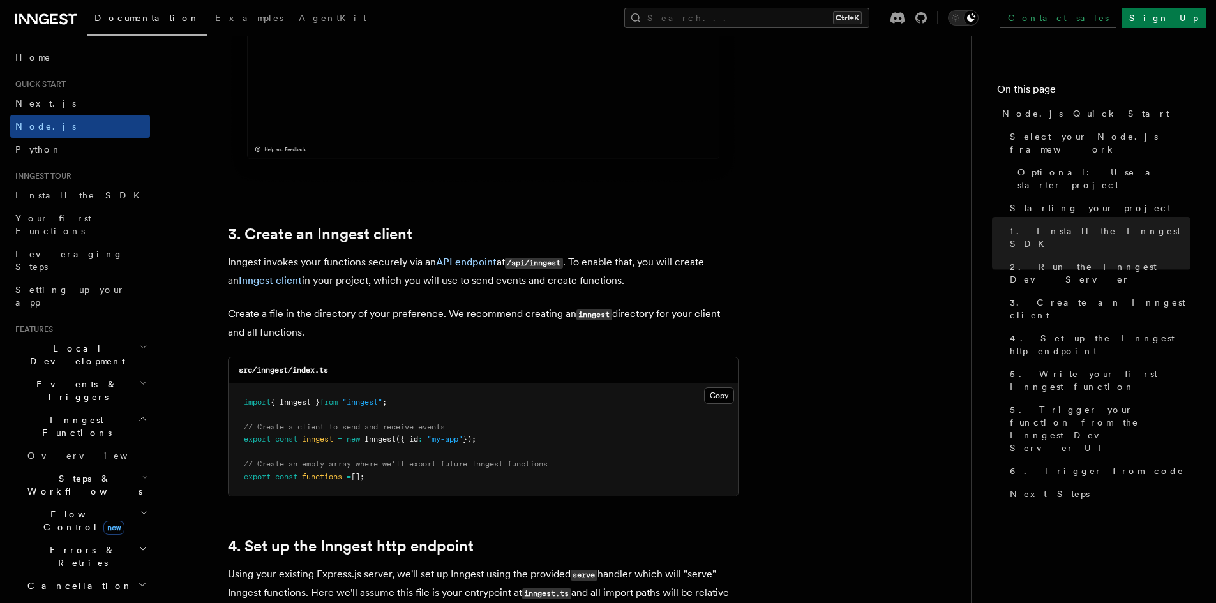
scroll to position [1531, 0]
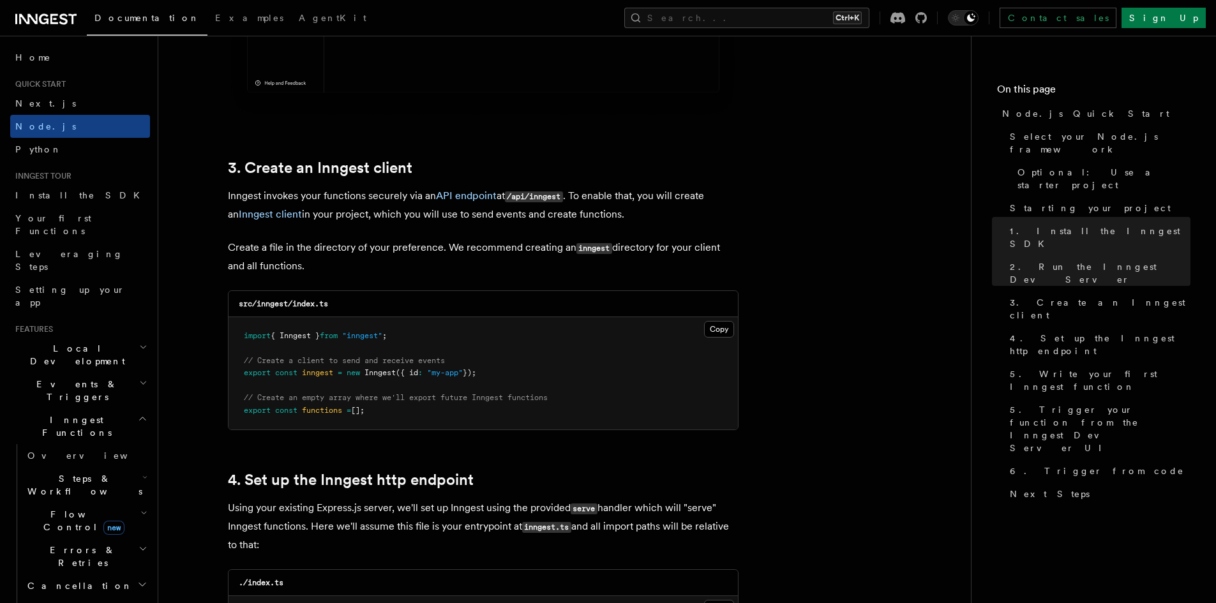
drag, startPoint x: 384, startPoint y: 406, endPoint x: 241, endPoint y: 335, distance: 159.8
click at [241, 335] on pre "import { Inngest } from "inngest" ; // Create a client to send and receive even…" at bounding box center [482, 373] width 509 height 113
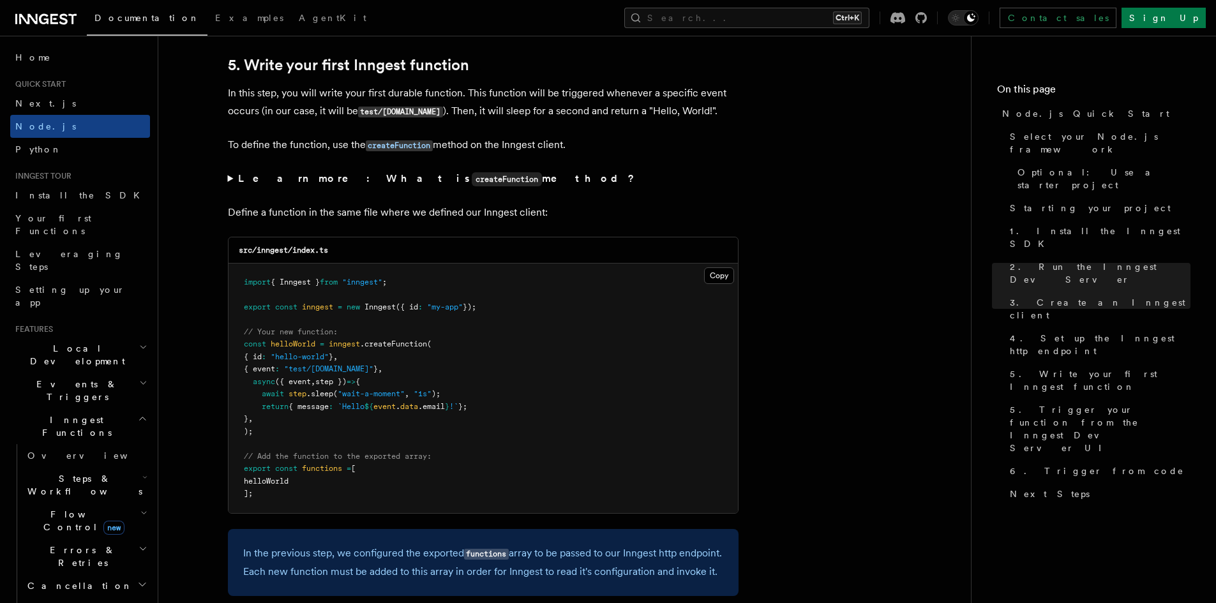
scroll to position [2425, 0]
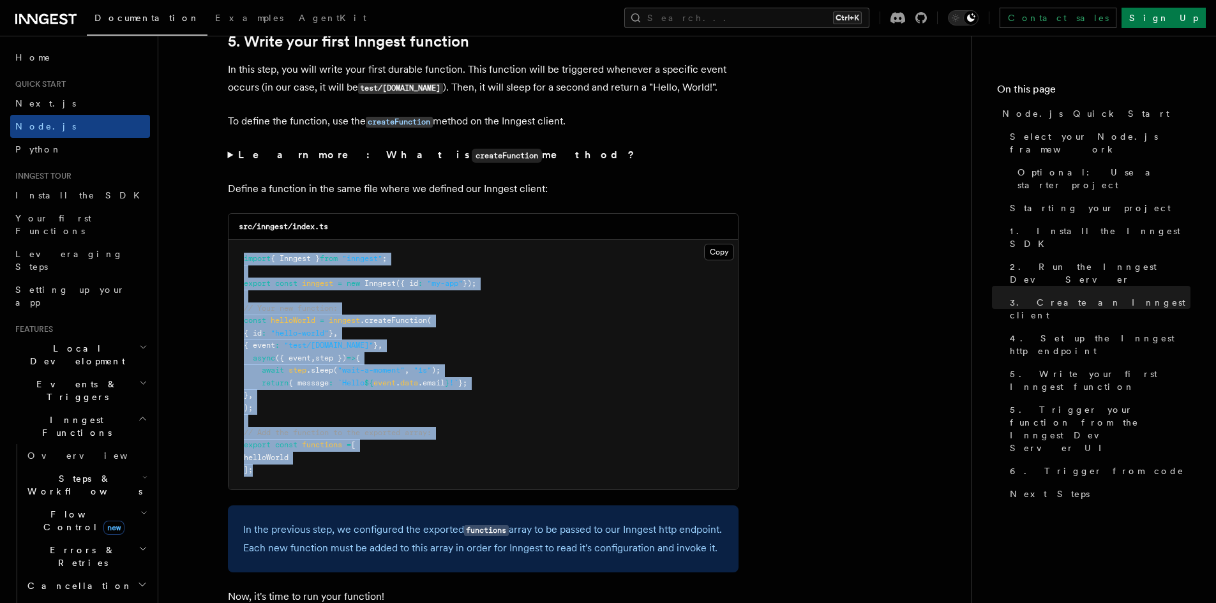
drag, startPoint x: 263, startPoint y: 469, endPoint x: 237, endPoint y: 258, distance: 212.1
click at [237, 258] on pre "import { Inngest } from "inngest" ; export const inngest = new Inngest ({ id : …" at bounding box center [482, 365] width 509 height 250
click at [713, 252] on button "Copy Copied" at bounding box center [719, 252] width 30 height 17
click at [564, 369] on pre "import { Inngest } from "inngest" ; export const inngest = new Inngest ({ id : …" at bounding box center [482, 365] width 509 height 250
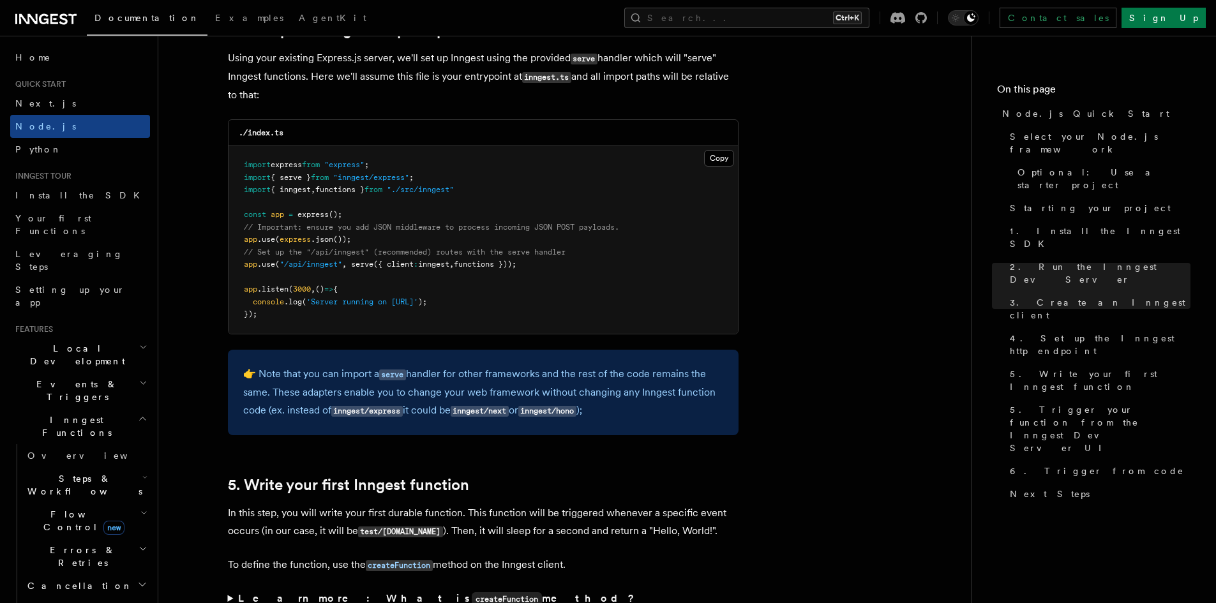
scroll to position [1978, 0]
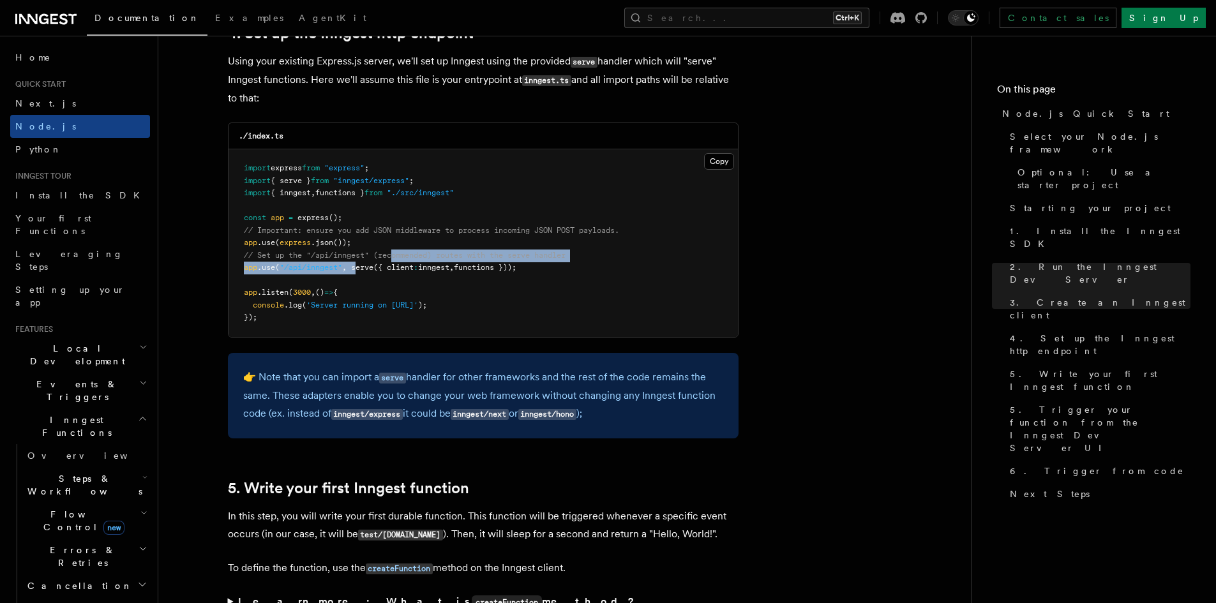
drag, startPoint x: 356, startPoint y: 265, endPoint x: 397, endPoint y: 261, distance: 41.0
click at [397, 261] on pre "import express from "express" ; import { serve } from "inngest/express" ; impor…" at bounding box center [482, 243] width 509 height 188
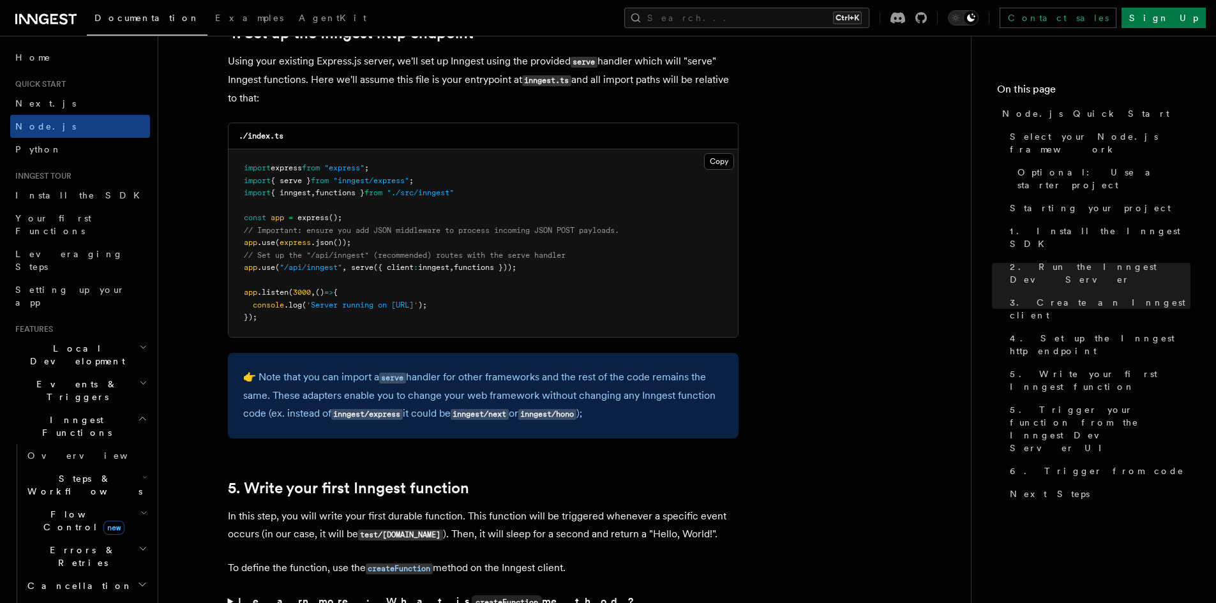
click at [514, 283] on pre "import express from "express" ; import { serve } from "inngest/express" ; impor…" at bounding box center [482, 243] width 509 height 188
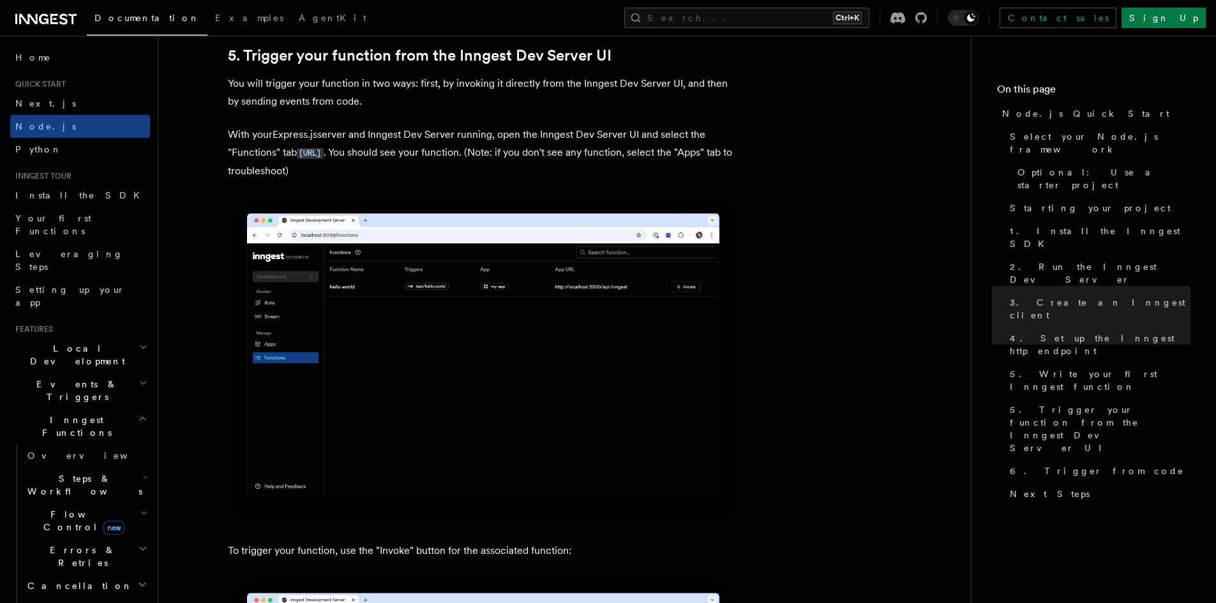
scroll to position [3127, 0]
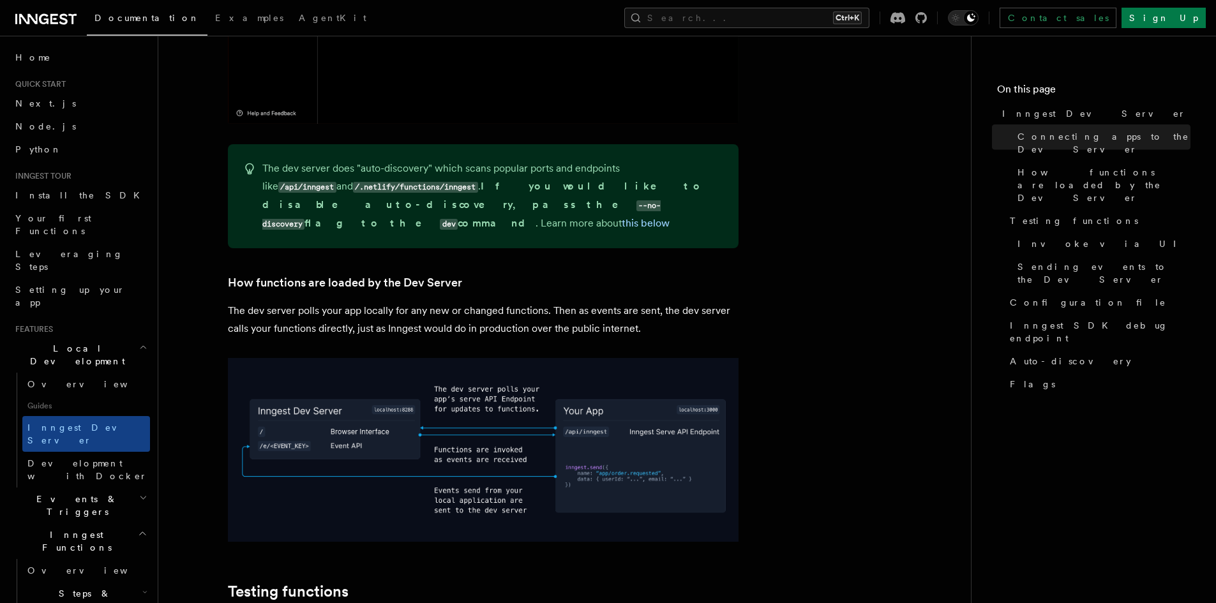
scroll to position [1276, 0]
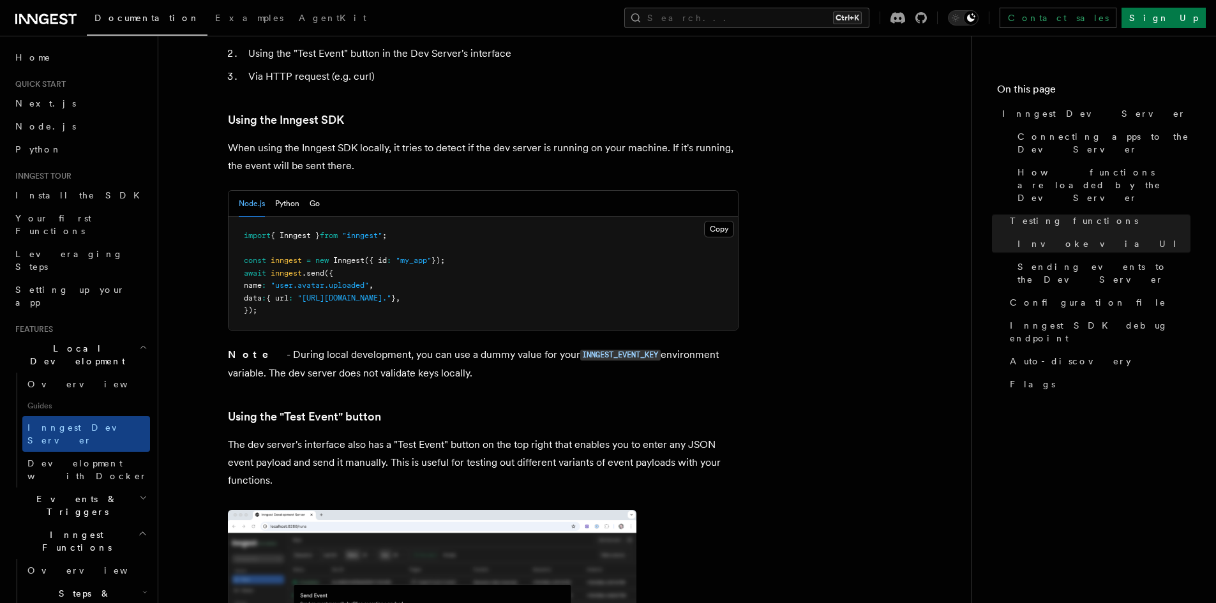
scroll to position [2361, 0]
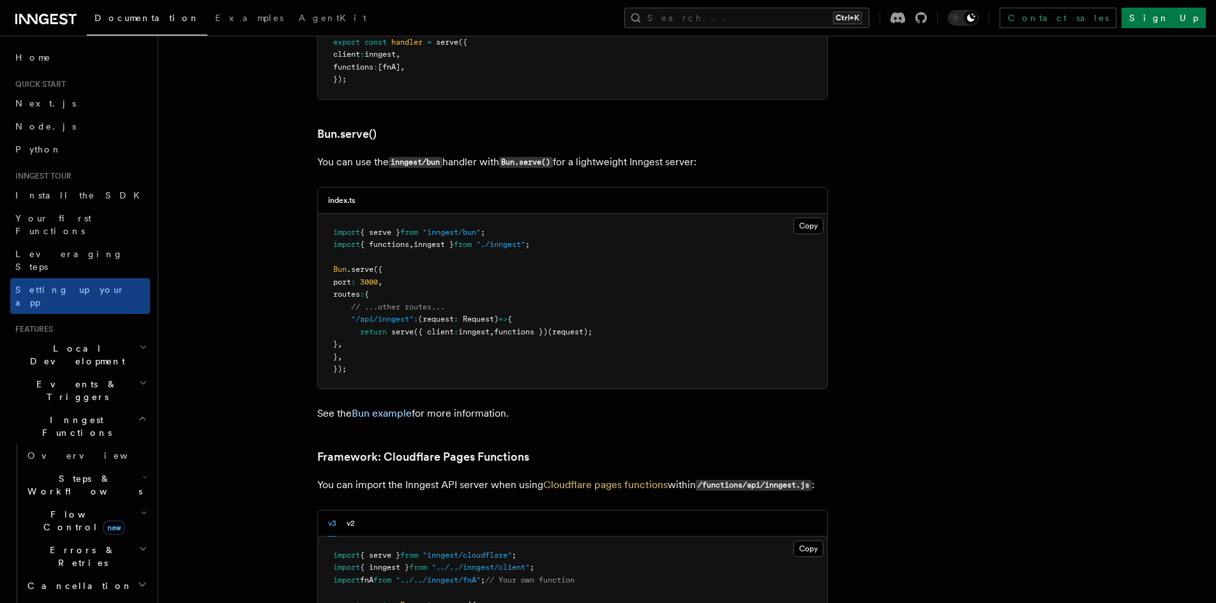
click at [590, 253] on pre "import { serve } from "inngest/bun" ; import { functions , inngest } from "./in…" at bounding box center [572, 301] width 509 height 175
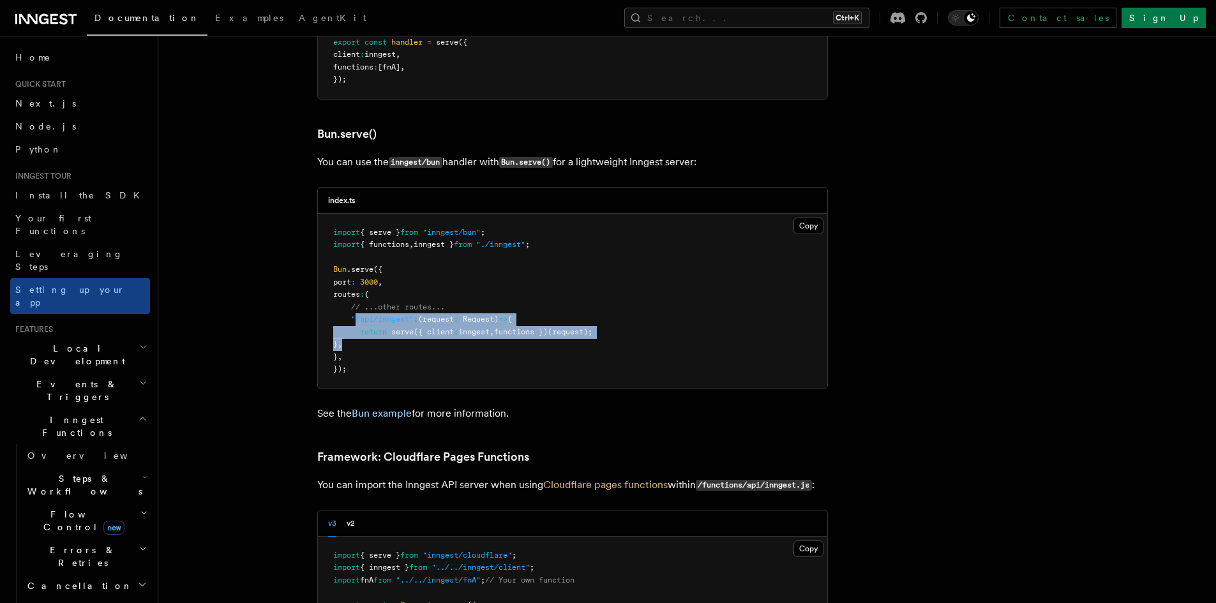
drag, startPoint x: 354, startPoint y: 262, endPoint x: 361, endPoint y: 289, distance: 27.9
click at [361, 289] on pre "import { serve } from "inngest/bun" ; import { functions , inngest } from "./in…" at bounding box center [572, 301] width 509 height 175
copy code "/api/inngest" : (request : Request ) => { return serve ({ client : inngest , fu…"
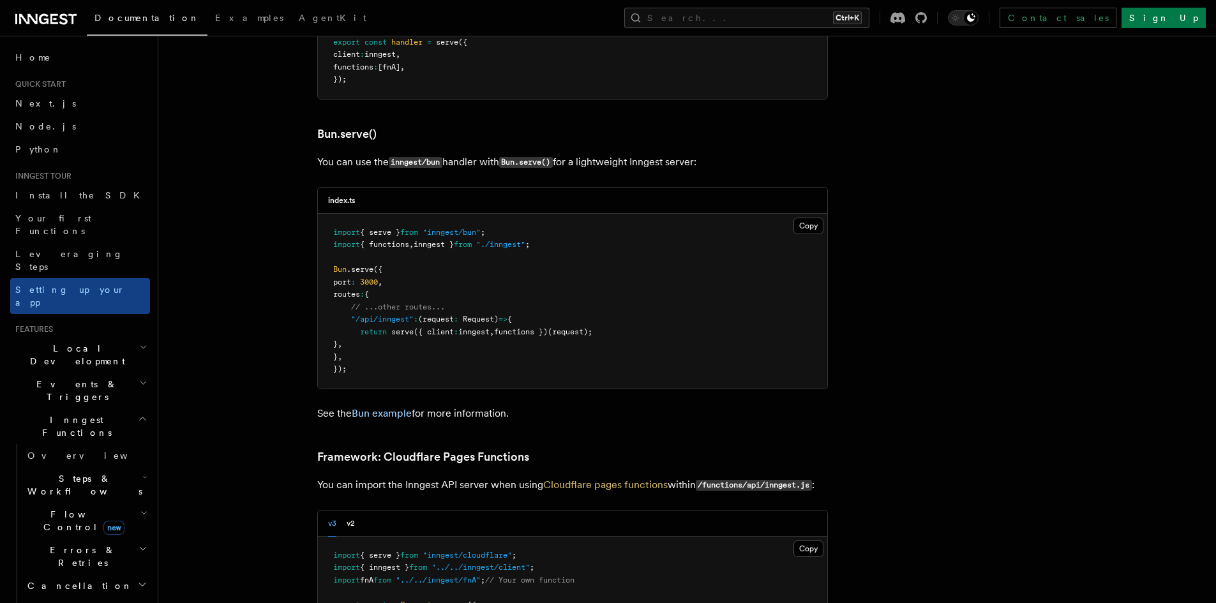
click at [604, 303] on pre "import { serve } from "inngest/bun" ; import { functions , inngest } from "./in…" at bounding box center [572, 301] width 509 height 175
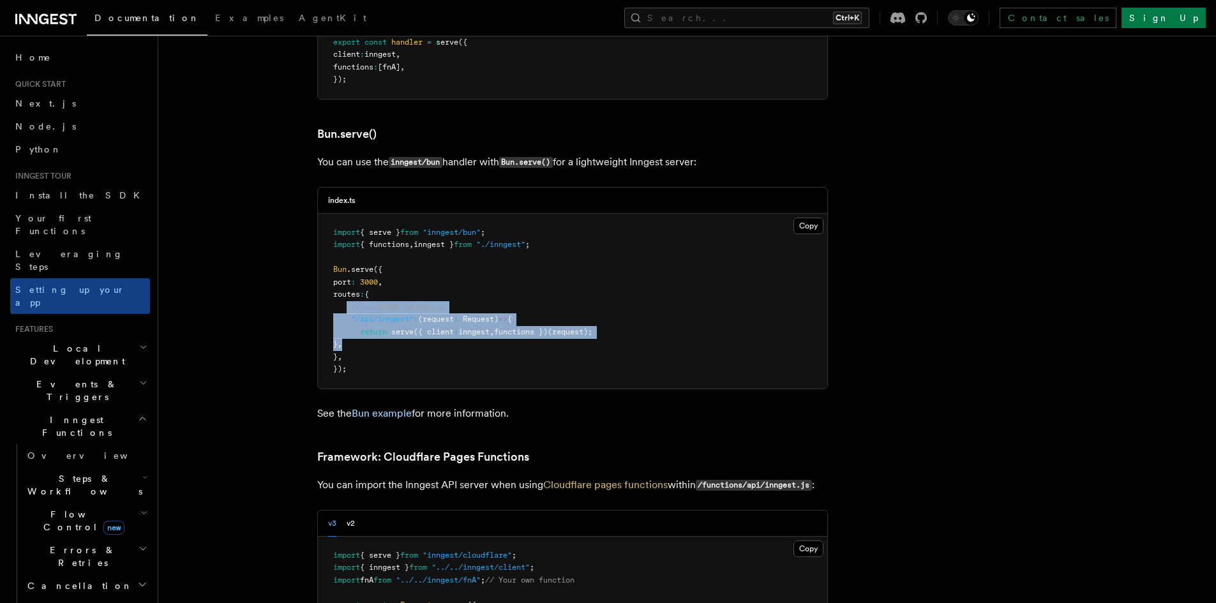
drag, startPoint x: 378, startPoint y: 290, endPoint x: 348, endPoint y: 255, distance: 46.2
click at [348, 255] on pre "import { serve } from "inngest/bun" ; import { functions , inngest } from "./in…" at bounding box center [572, 301] width 509 height 175
copy code "// ...other routes... "/api/inngest" : (request : Request ) => { return serve (…"
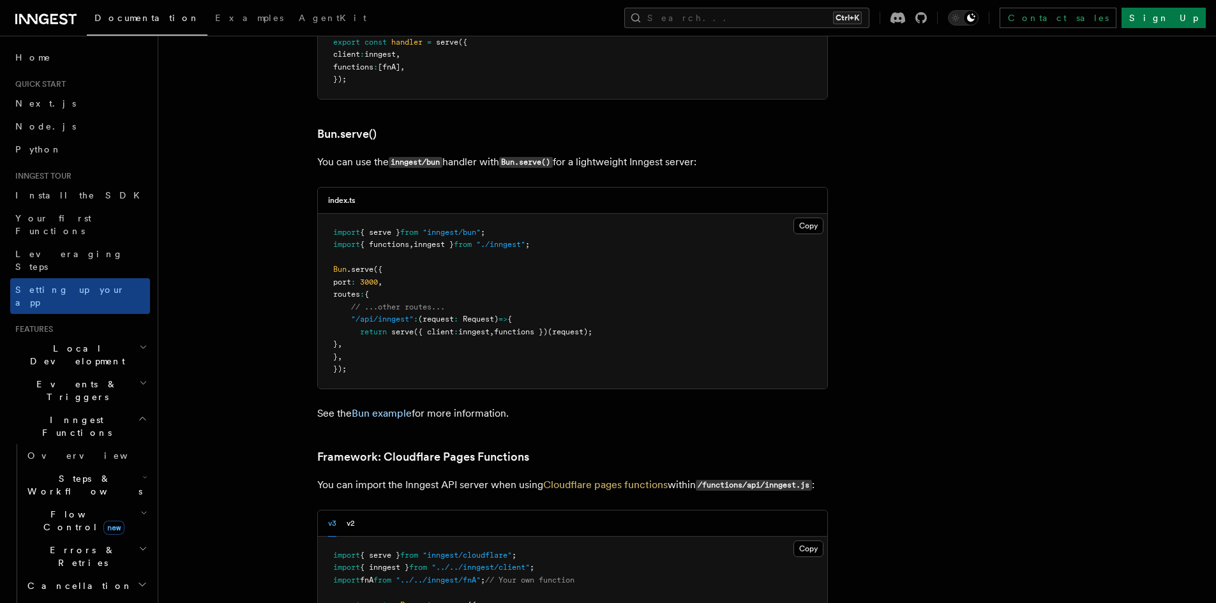
click at [421, 312] on pre "import { serve } from "inngest/bun" ; import { functions , inngest } from "./in…" at bounding box center [572, 301] width 509 height 175
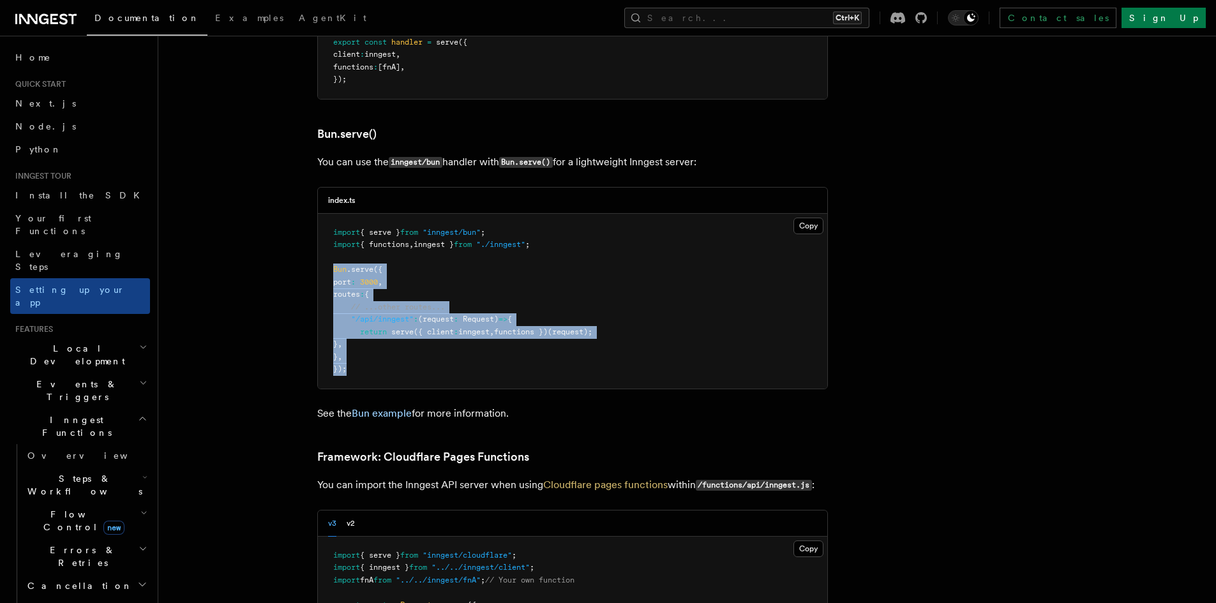
drag, startPoint x: 359, startPoint y: 315, endPoint x: 334, endPoint y: 219, distance: 98.7
click at [334, 219] on pre "import { serve } from "inngest/bun" ; import { functions , inngest } from "./in…" at bounding box center [572, 301] width 509 height 175
copy code "Bun .serve ({ port : 3000 , routes : { // ...other routes... "/api/inngest" : (…"
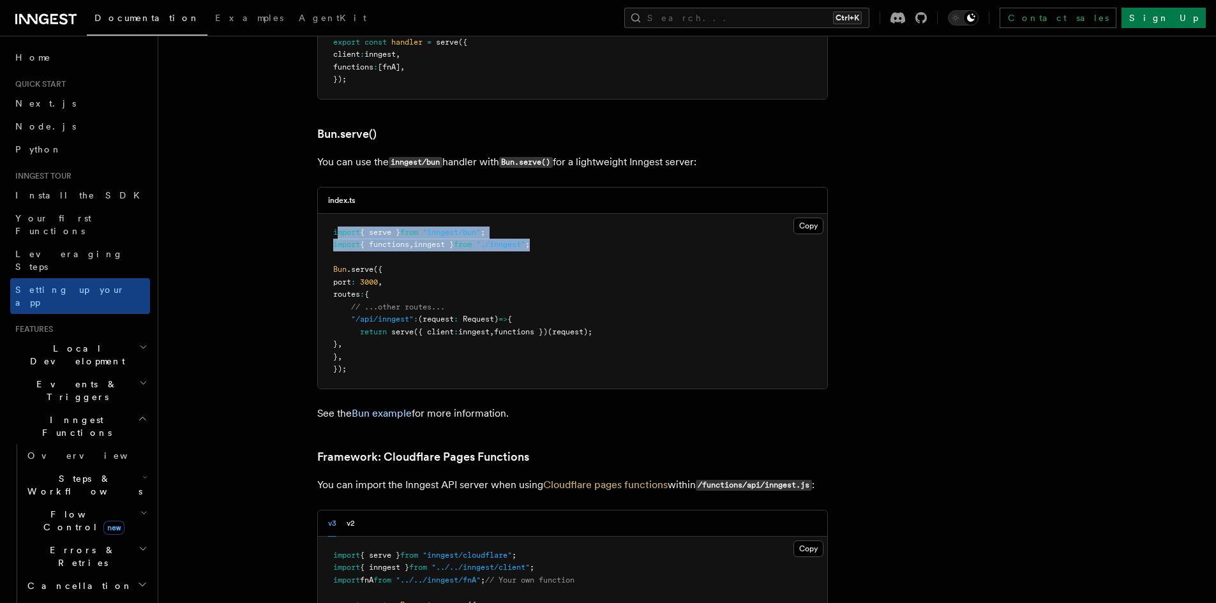
drag, startPoint x: 551, startPoint y: 187, endPoint x: 336, endPoint y: 175, distance: 216.0
click at [336, 214] on pre "import { serve } from "inngest/bun" ; import { functions , inngest } from "./in…" at bounding box center [572, 301] width 509 height 175
copy code "mport { serve } from "inngest/bun" ; import { functions , inngest } from "./inn…"
